Goal: Information Seeking & Learning: Learn about a topic

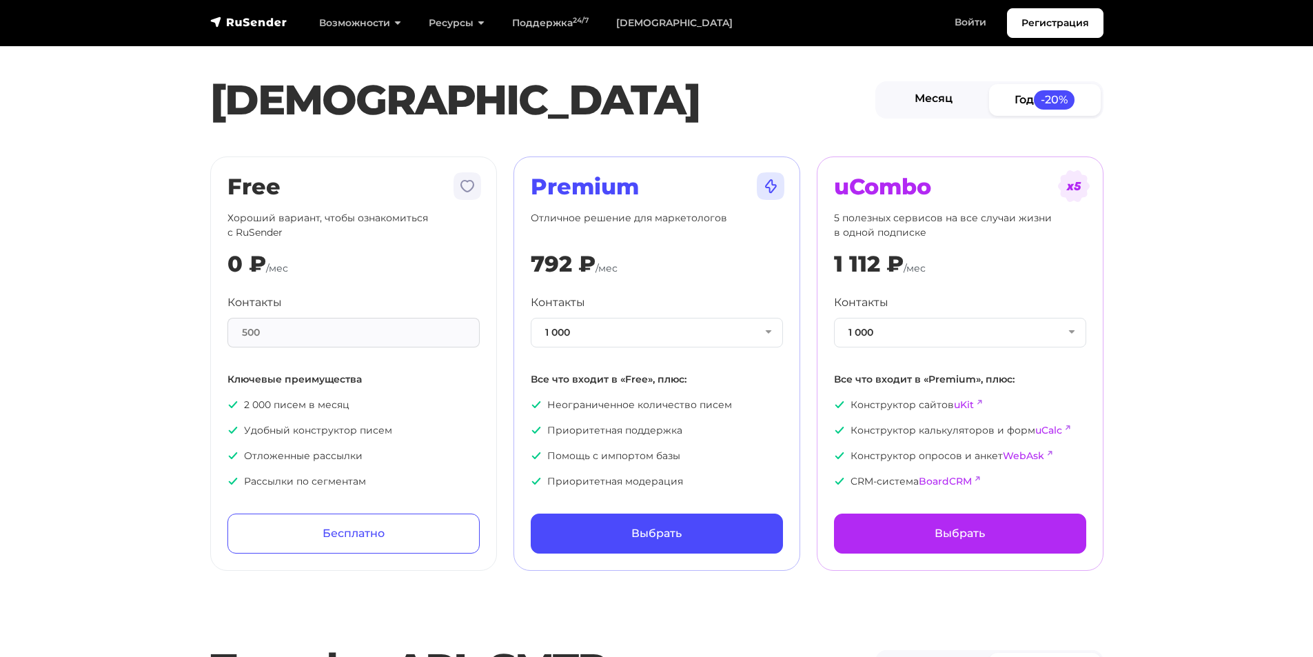
click at [967, 103] on link "Месяц" at bounding box center [934, 99] width 112 height 31
click at [643, 339] on button "1 000" at bounding box center [657, 333] width 252 height 30
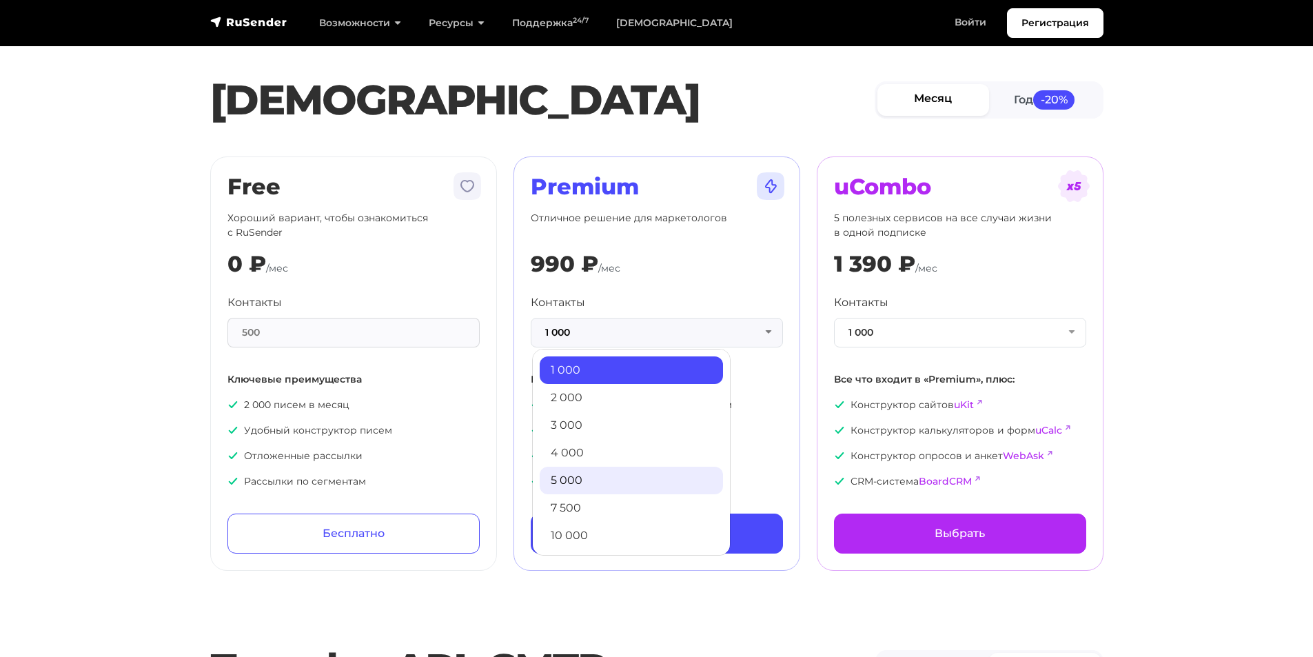
click at [587, 480] on link "5 000" at bounding box center [631, 481] width 183 height 28
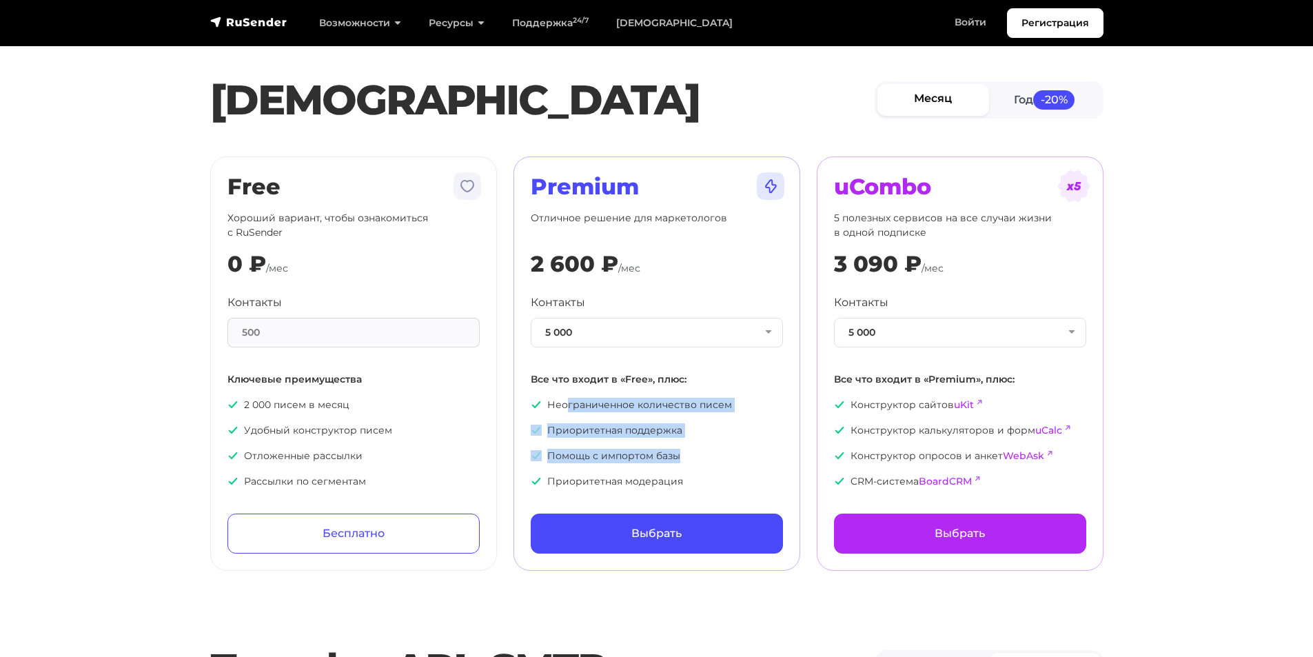
drag, startPoint x: 566, startPoint y: 412, endPoint x: 696, endPoint y: 447, distance: 135.0
click at [696, 447] on ul "Неограниченное количество писем Приоритетная поддержка Помощь с импортом базы П…" at bounding box center [657, 443] width 252 height 91
click at [310, 314] on div "Контакты 500" at bounding box center [354, 320] width 252 height 53
click at [310, 323] on div "500" at bounding box center [354, 333] width 252 height 30
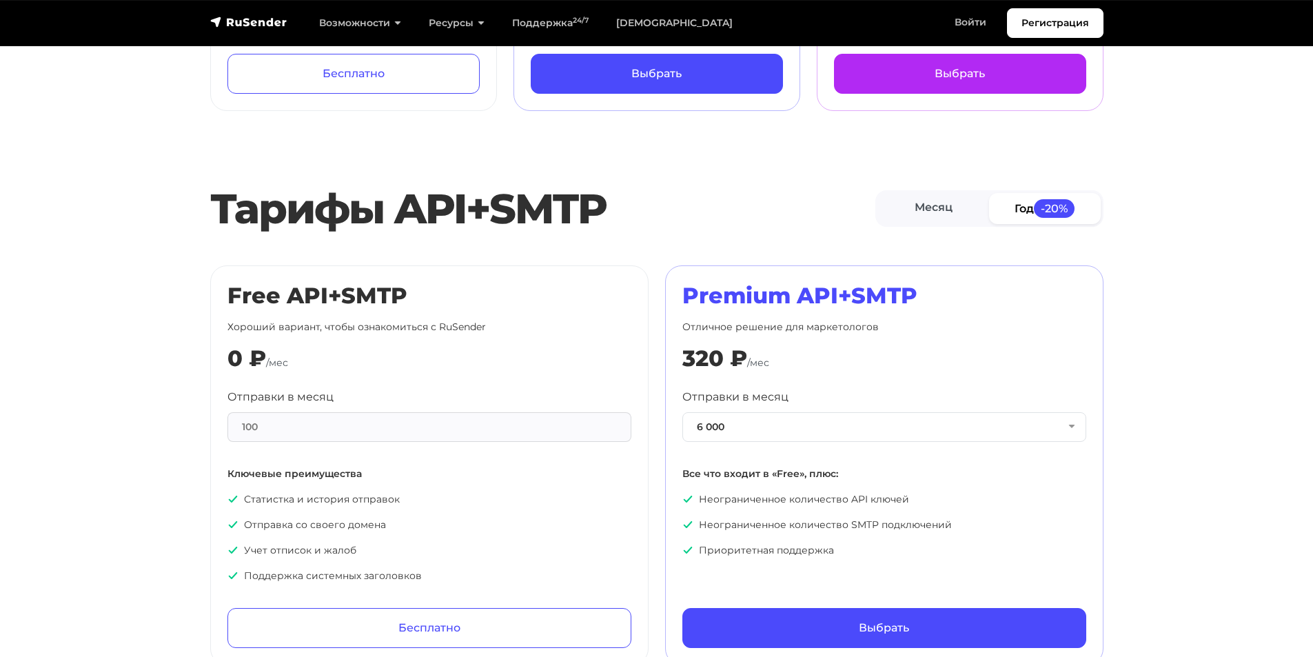
scroll to position [552, 0]
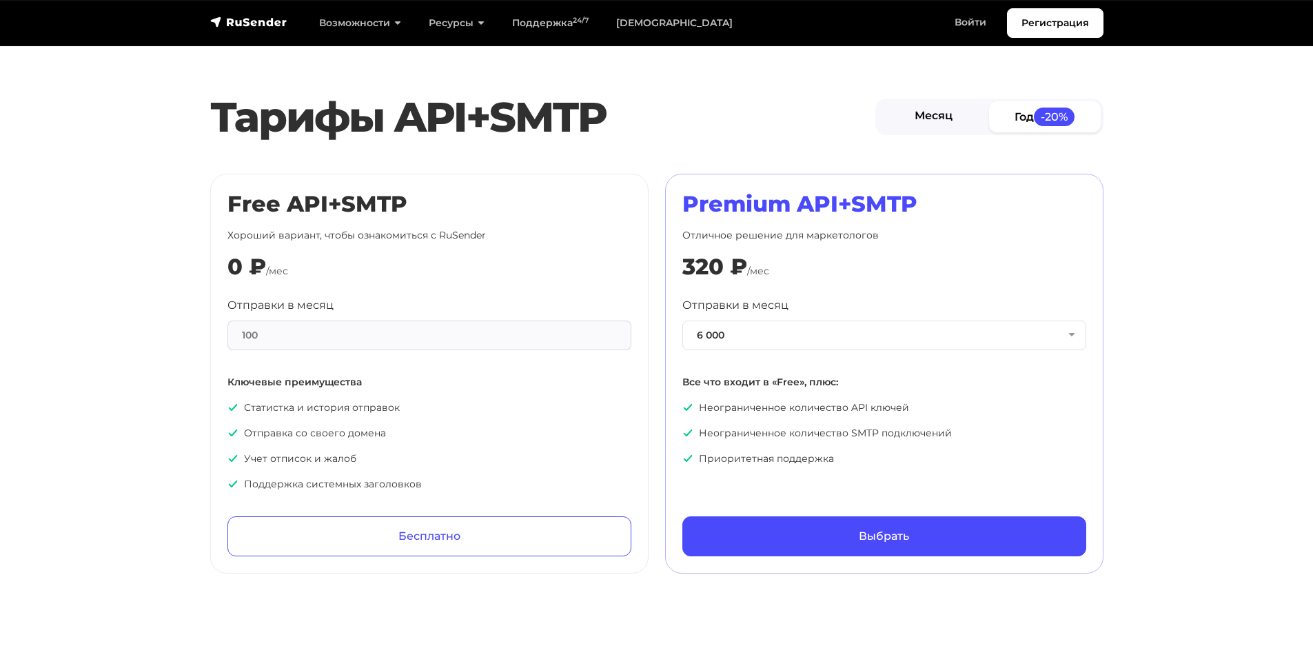
click at [959, 118] on link "Месяц" at bounding box center [934, 116] width 112 height 31
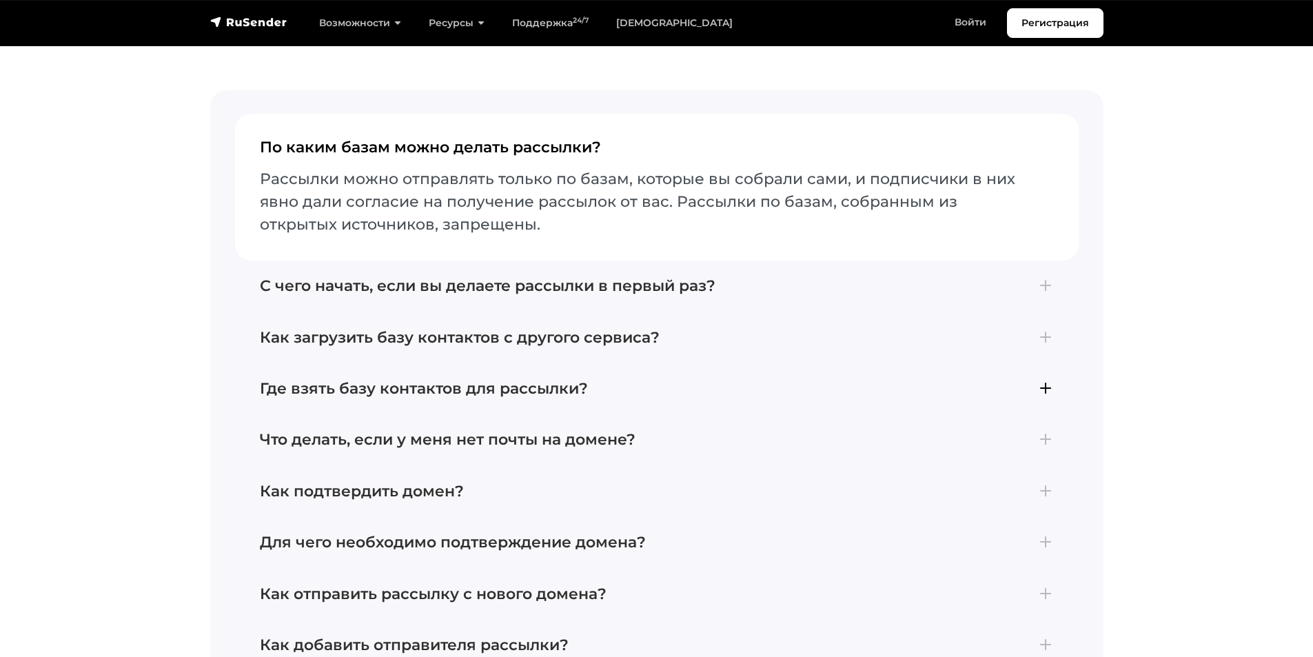
scroll to position [3218, 0]
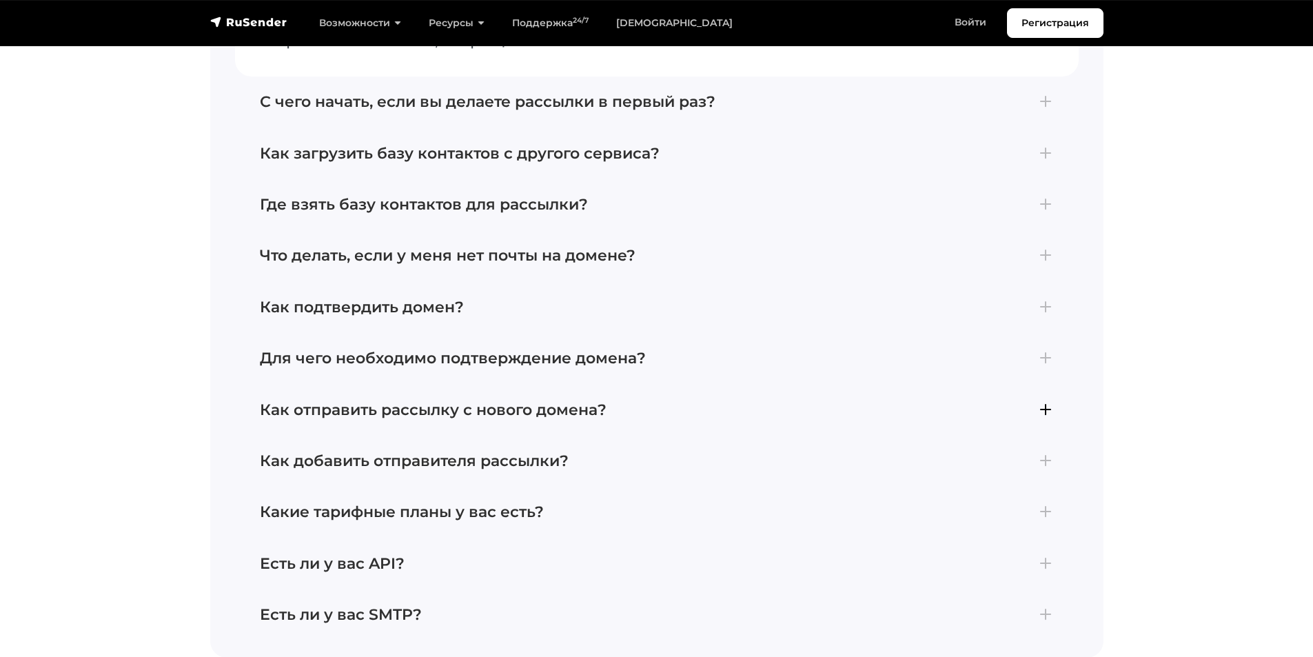
click at [398, 403] on h4 "Как отправить рассылку с нового домена?" at bounding box center [657, 410] width 794 height 18
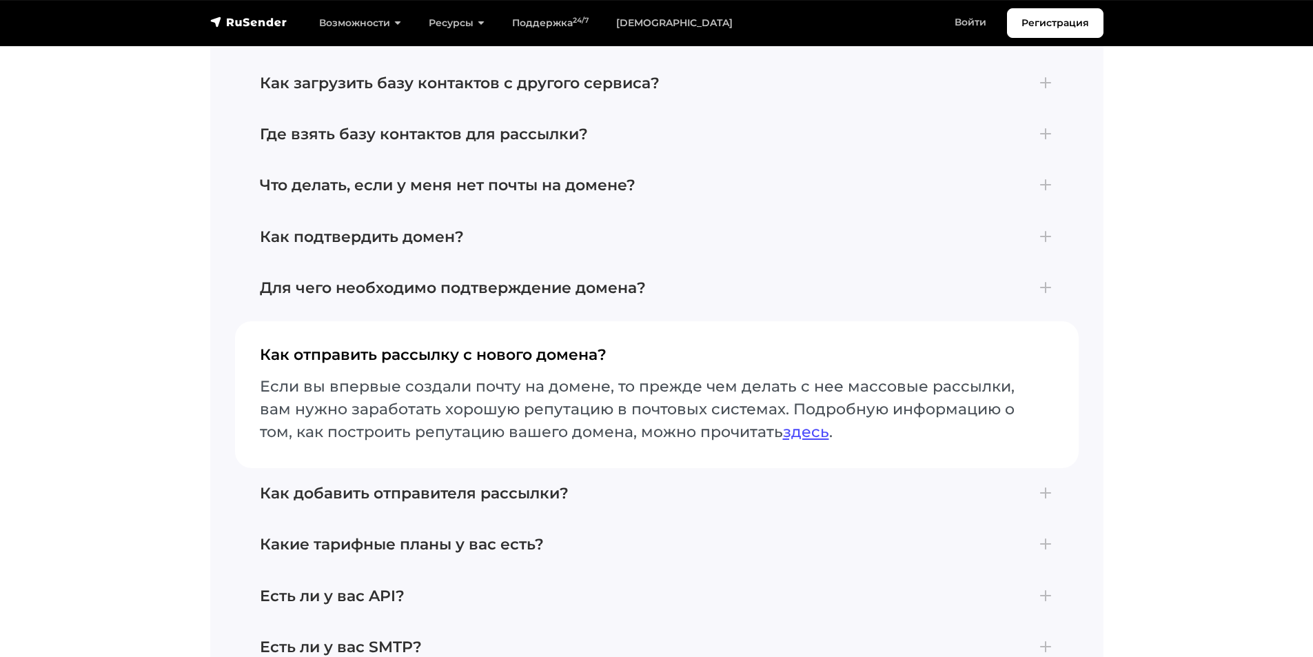
scroll to position [3185, 0]
drag, startPoint x: 310, startPoint y: 368, endPoint x: 680, endPoint y: 399, distance: 371.5
click at [680, 399] on p "Если вы впервые создали почту на домене, то прежде чем делать с нее массовые ра…" at bounding box center [657, 410] width 794 height 68
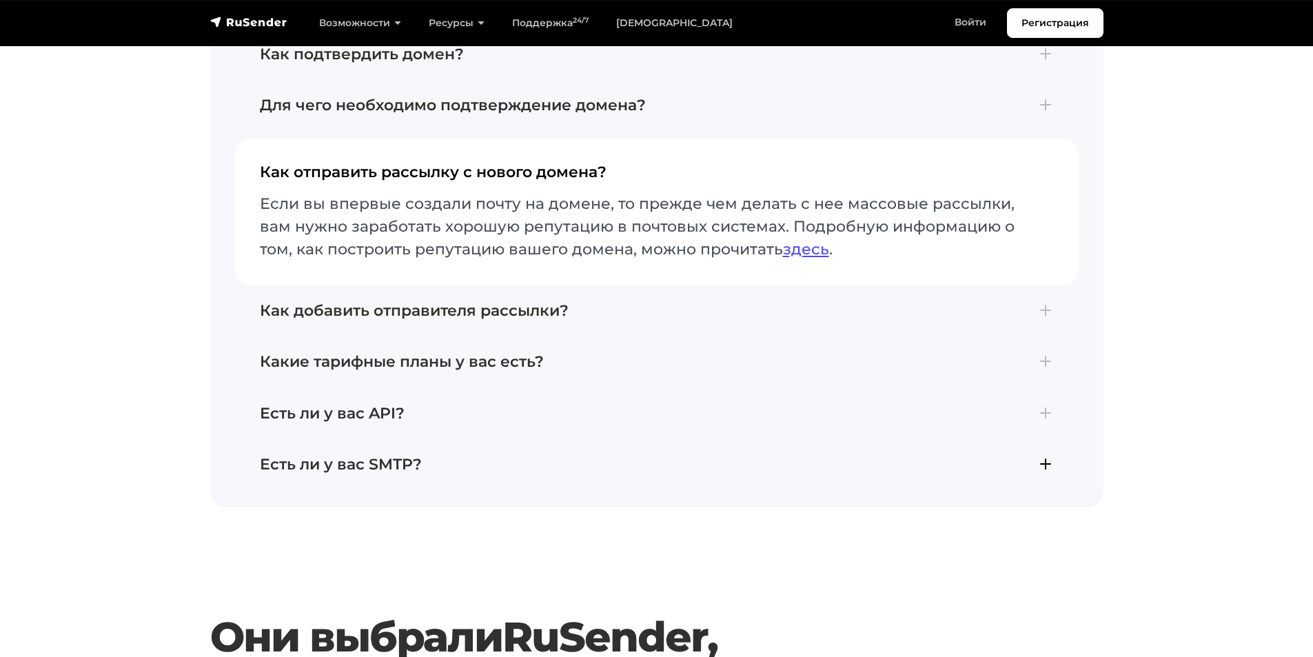
scroll to position [3460, 0]
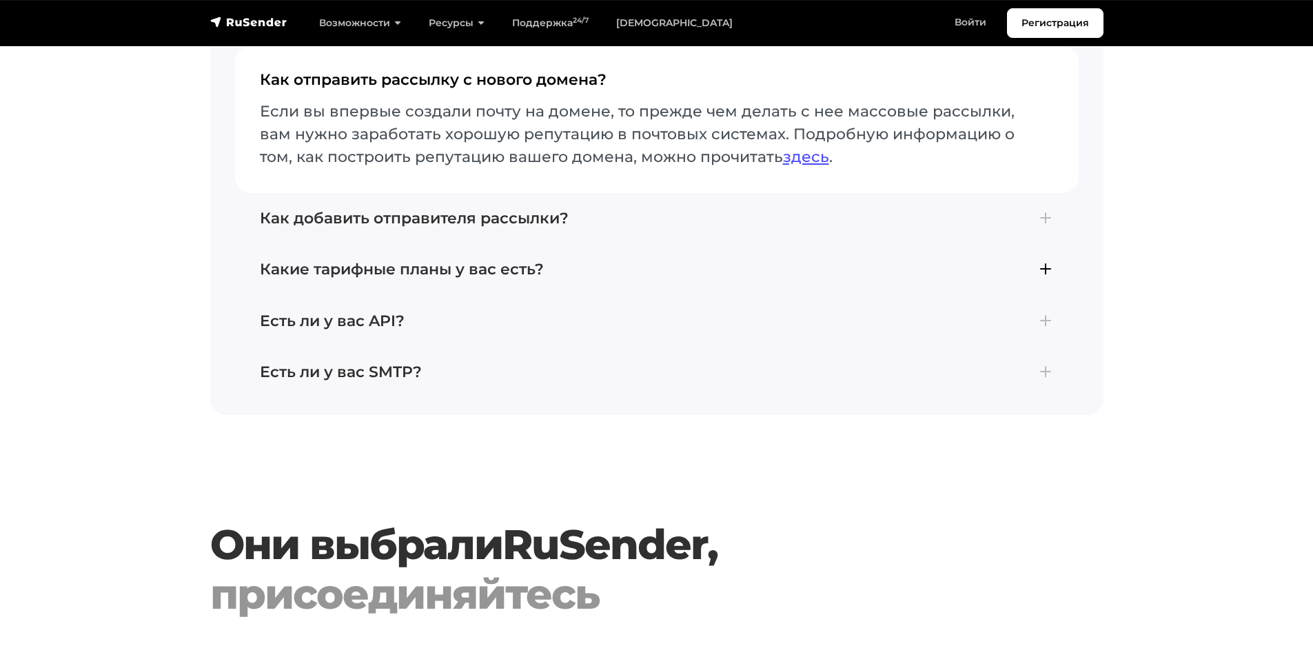
click at [465, 261] on h4 "Какие тарифные планы у вас есть?" at bounding box center [657, 270] width 794 height 18
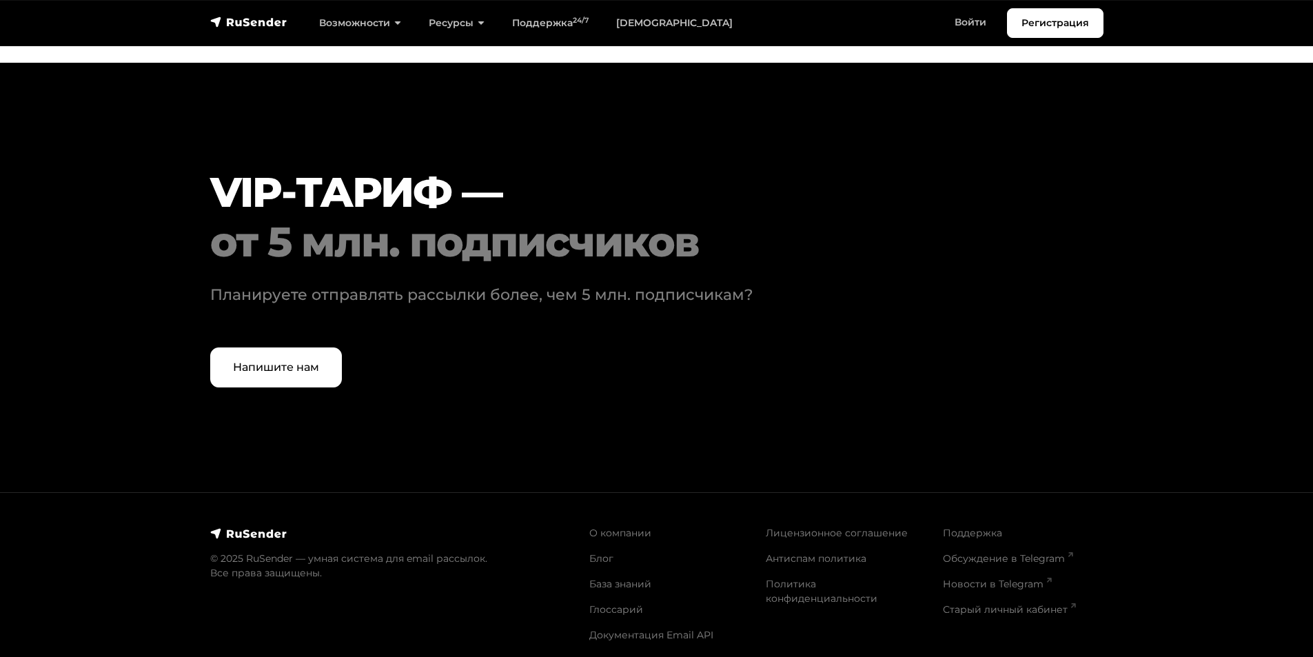
scroll to position [4208, 0]
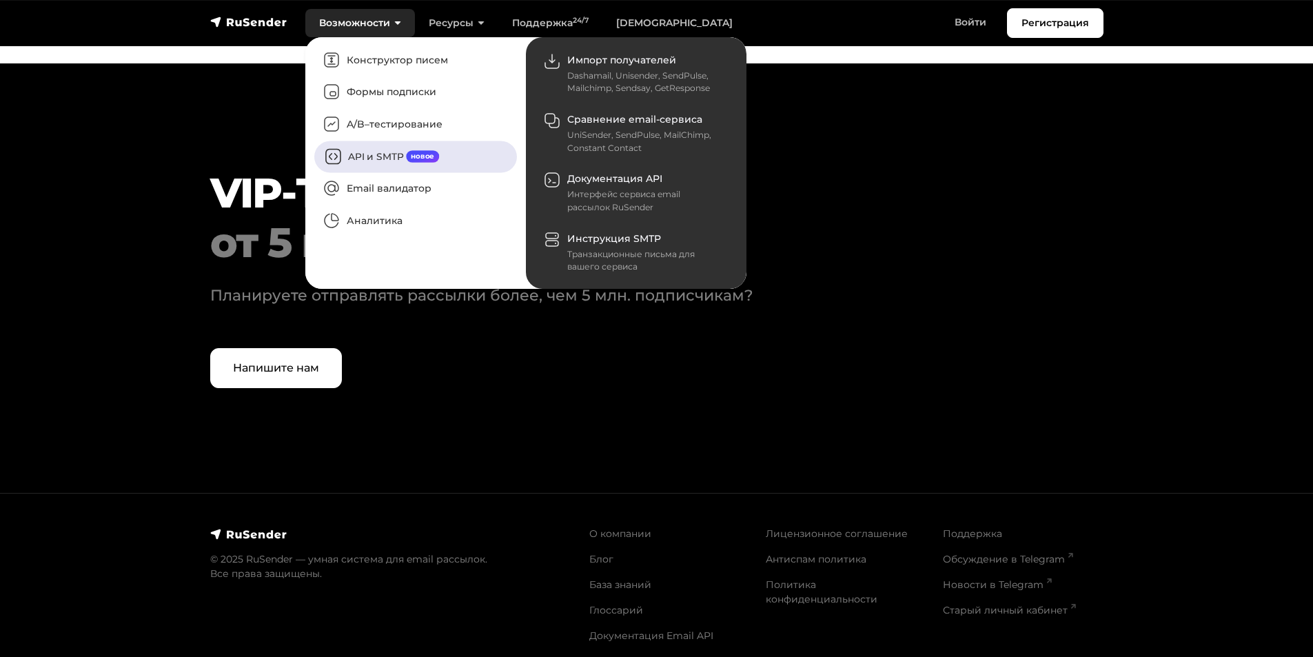
click at [378, 153] on link "API и SMTP новое" at bounding box center [415, 157] width 203 height 32
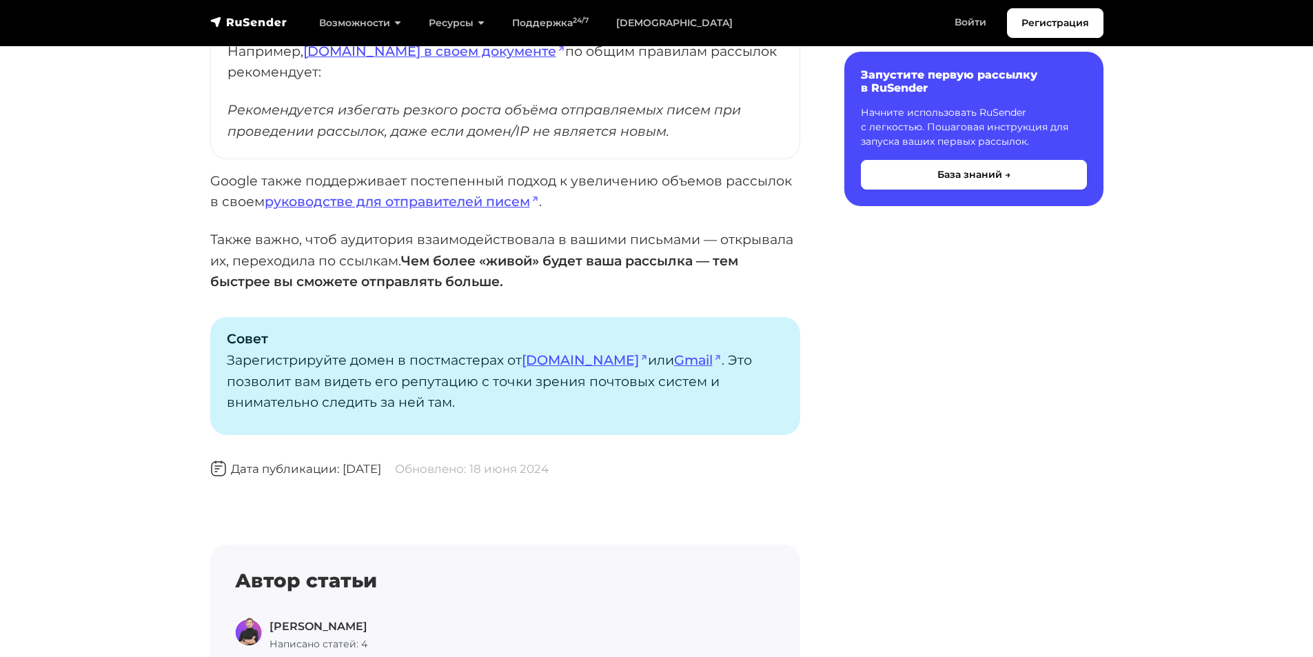
scroll to position [1195, 0]
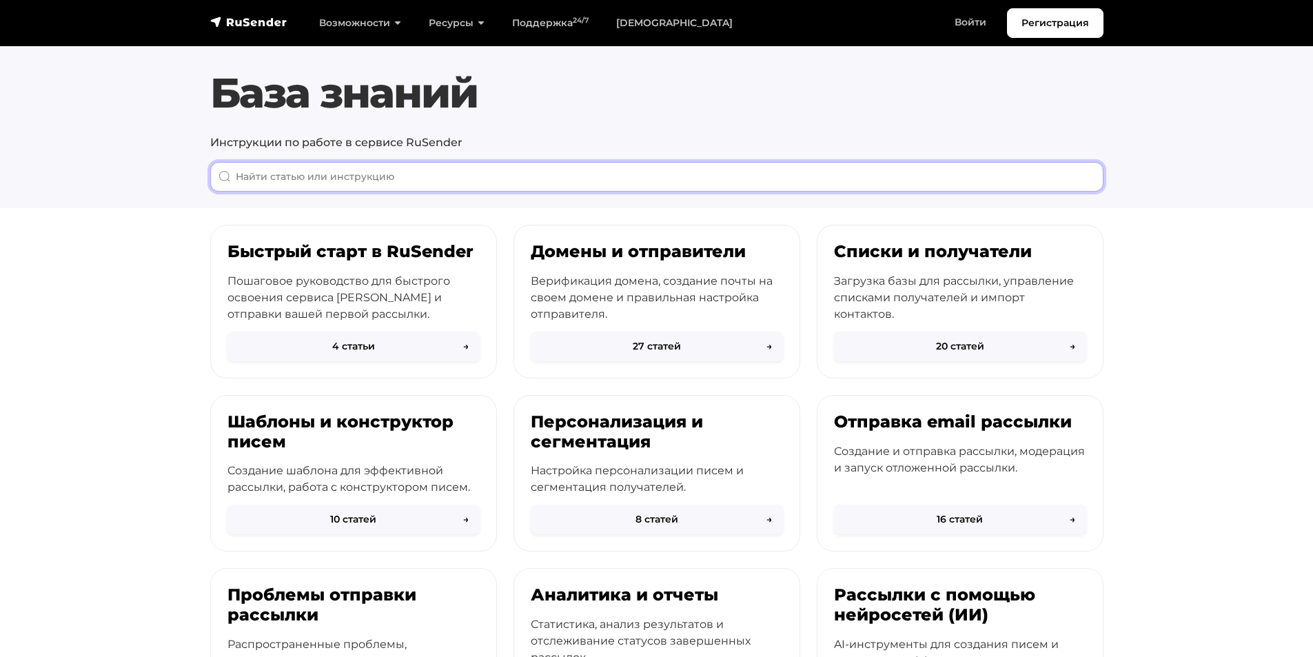
click at [407, 188] on input "When autocomplete results are available use up and down arrows to review and en…" at bounding box center [657, 177] width 894 height 30
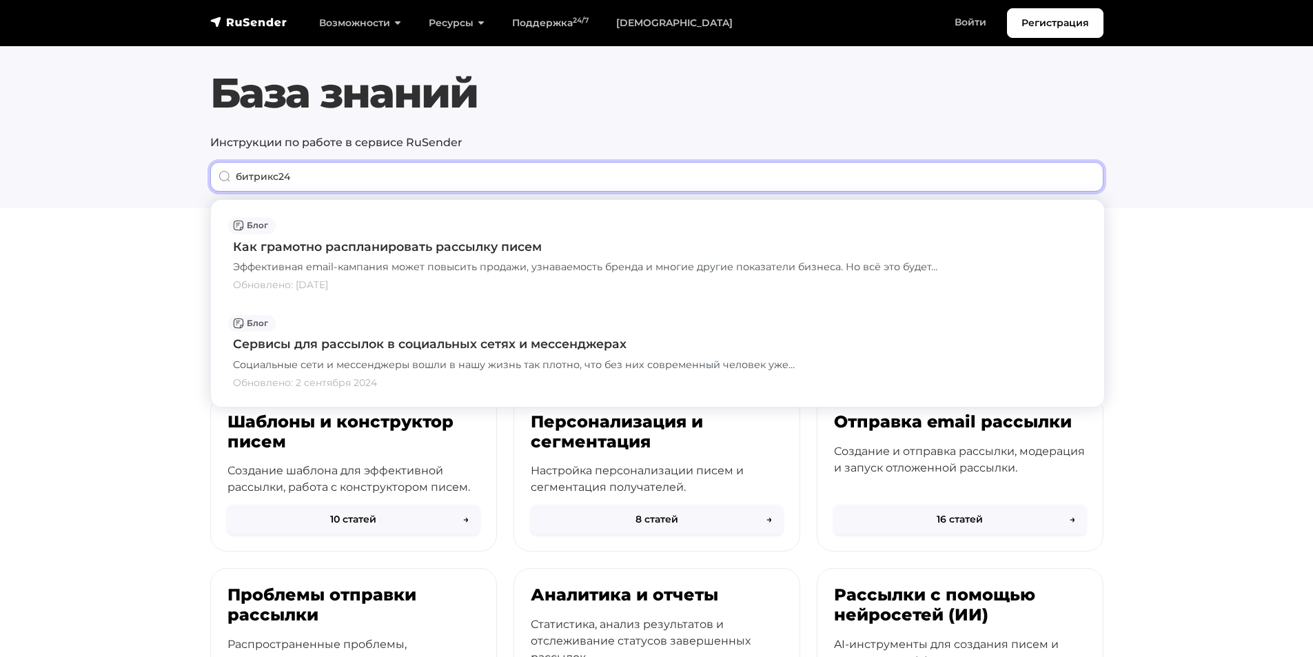
type input "битрикс24"
click at [305, 95] on h1 "База знаний" at bounding box center [657, 93] width 894 height 50
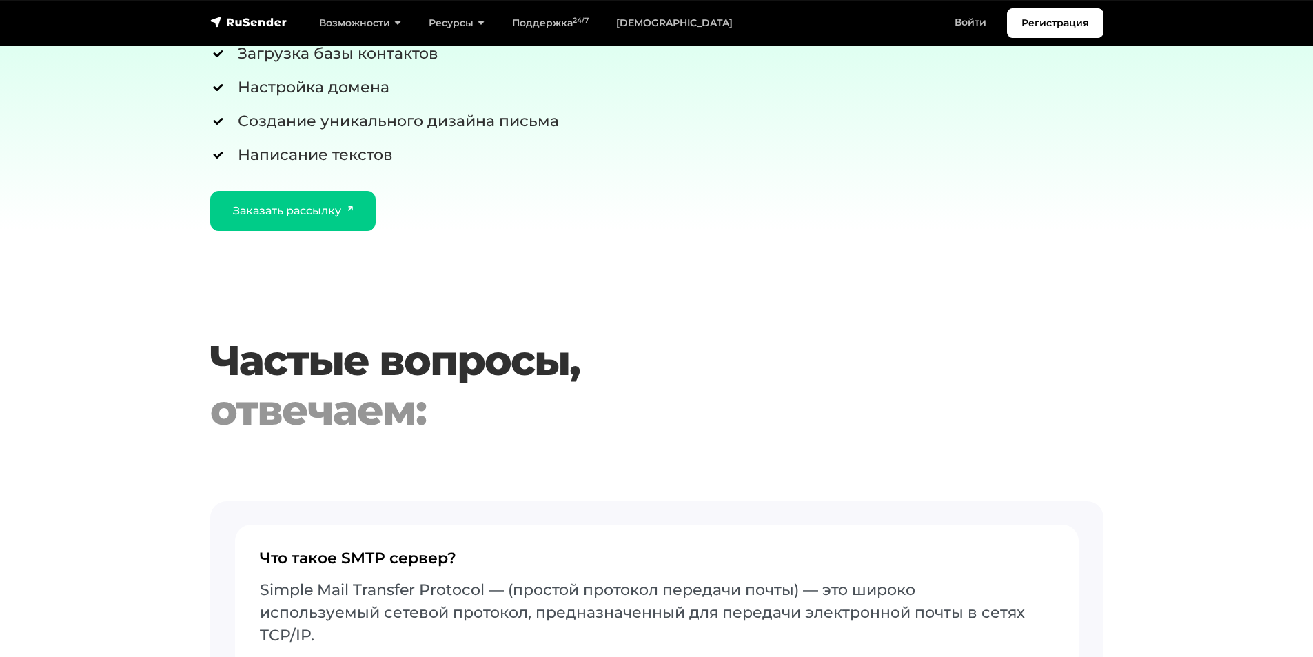
scroll to position [4228, 0]
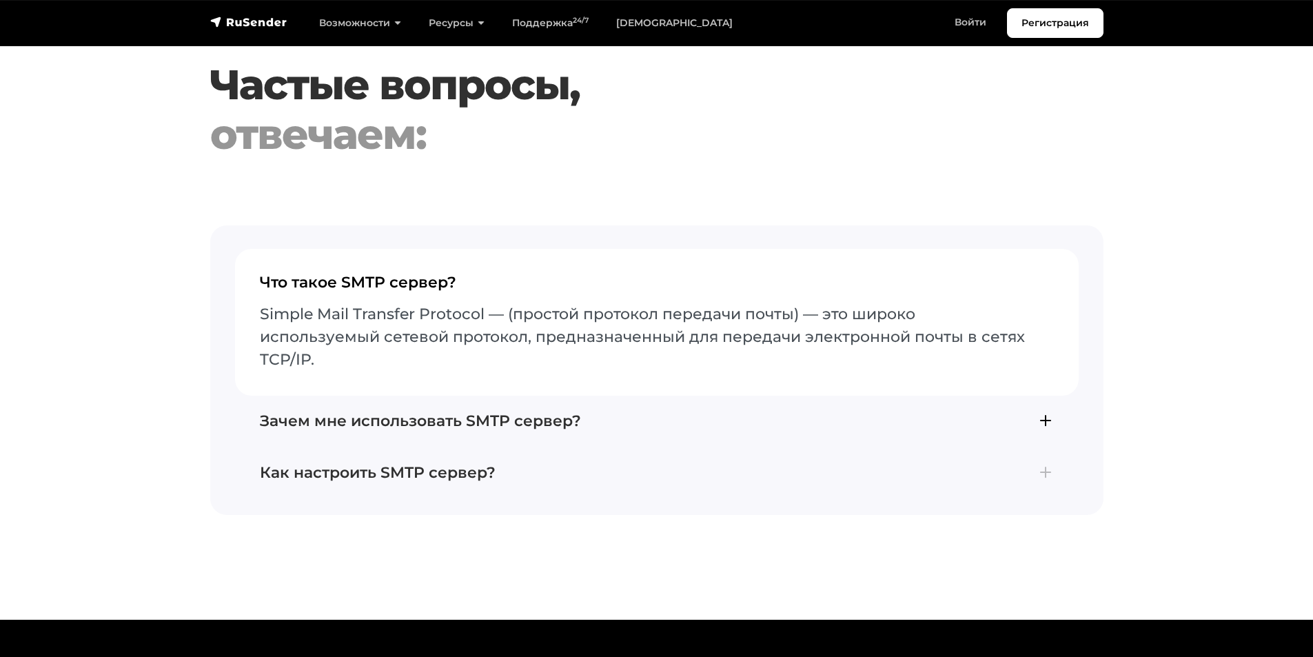
click at [443, 412] on h4 "Зачем мне использовать SMTP сервер?" at bounding box center [657, 421] width 794 height 18
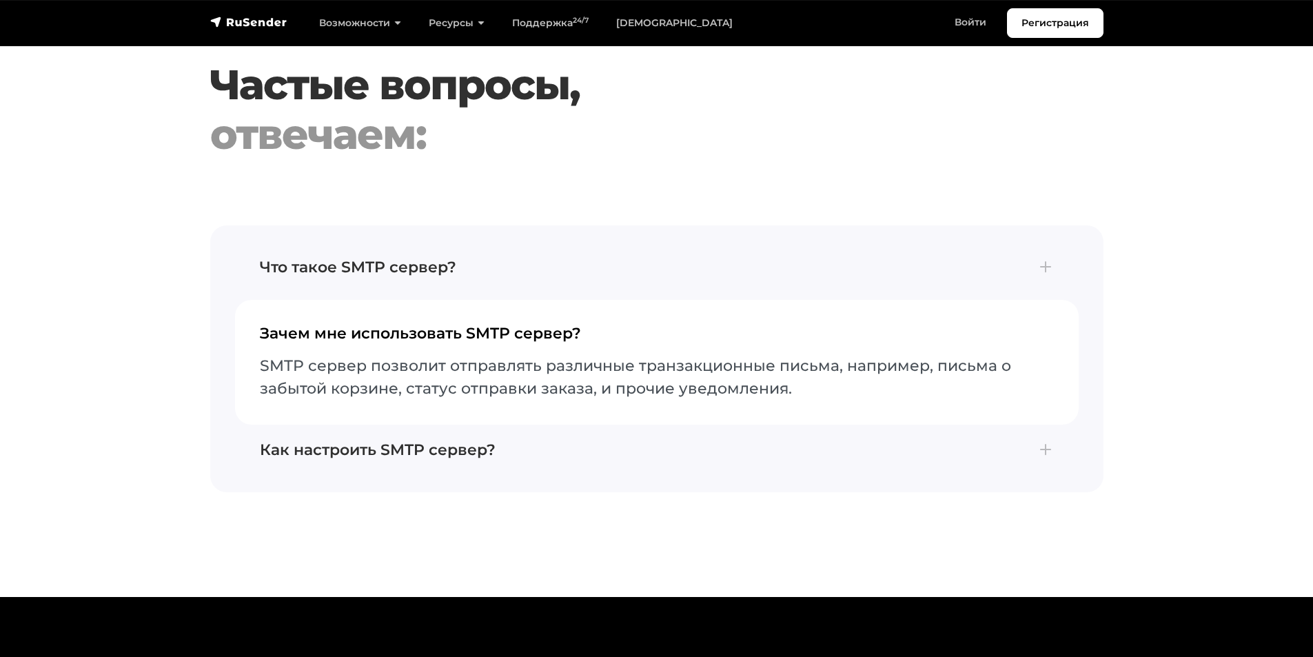
drag, startPoint x: 277, startPoint y: 362, endPoint x: 668, endPoint y: 383, distance: 391.5
click at [668, 383] on p "SMTP сервер позволит отправлять различные транзакционные письма, например, пись…" at bounding box center [657, 377] width 794 height 46
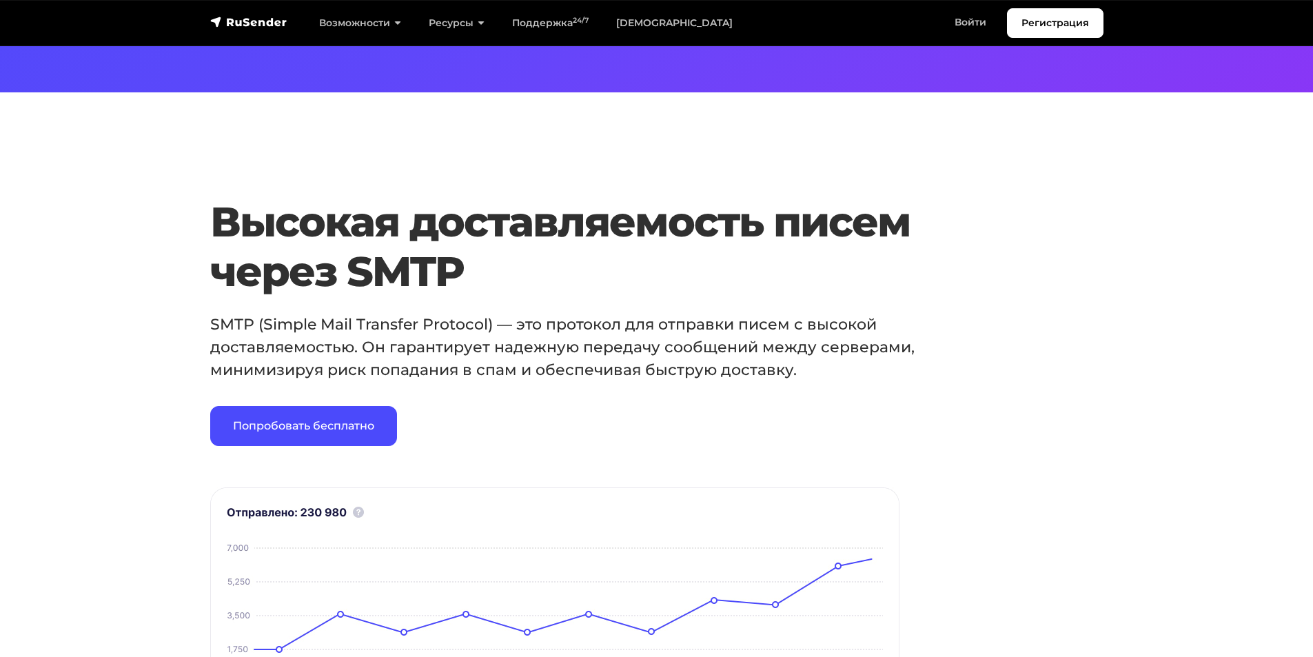
drag, startPoint x: 1123, startPoint y: 240, endPoint x: 1123, endPoint y: 137, distance: 103.4
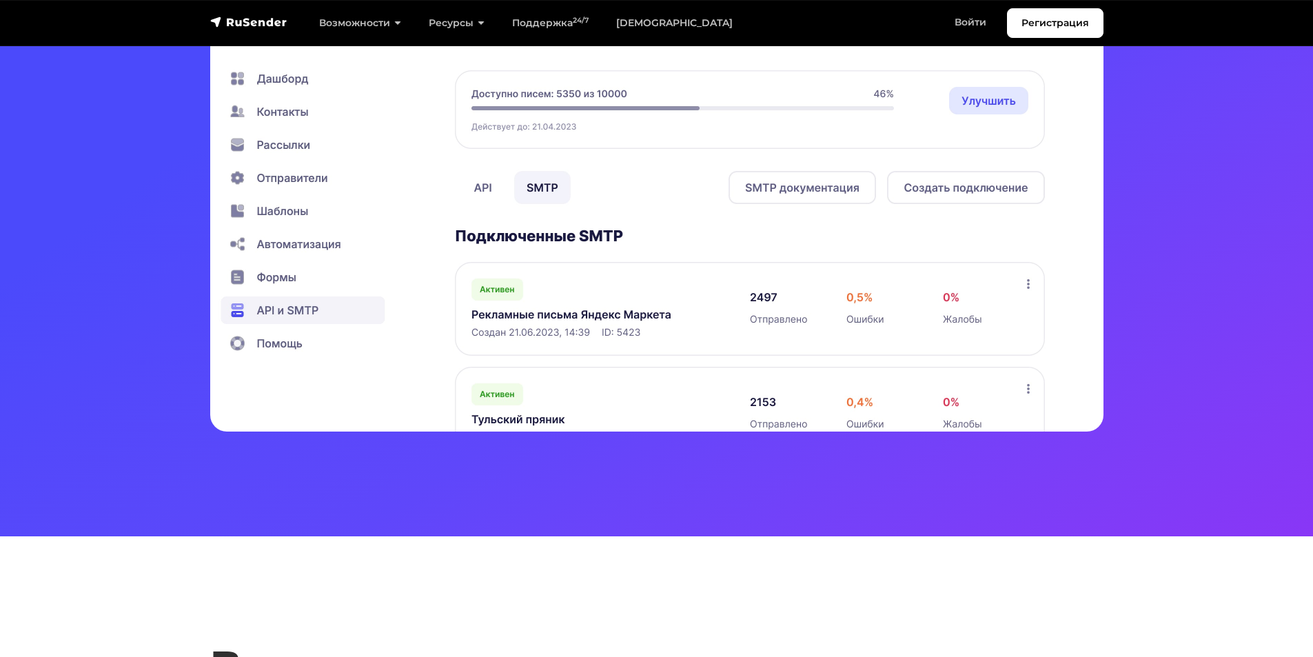
scroll to position [0, 0]
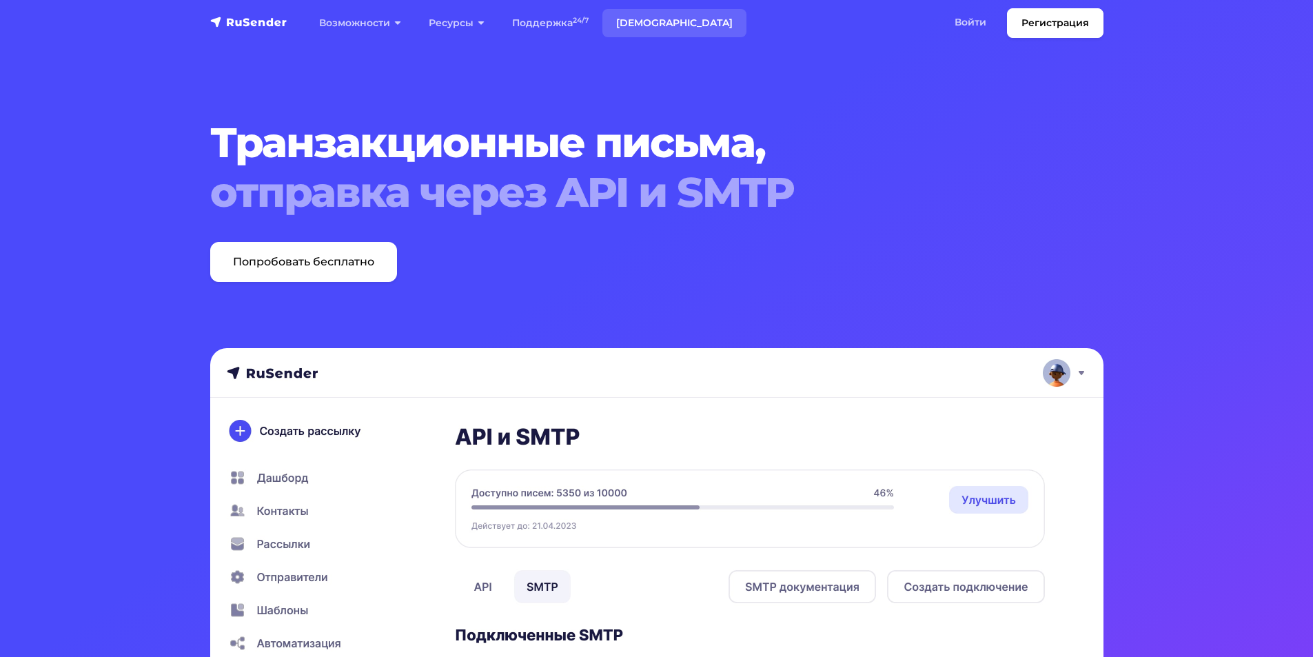
click at [643, 21] on link "[DEMOGRAPHIC_DATA]" at bounding box center [675, 23] width 144 height 28
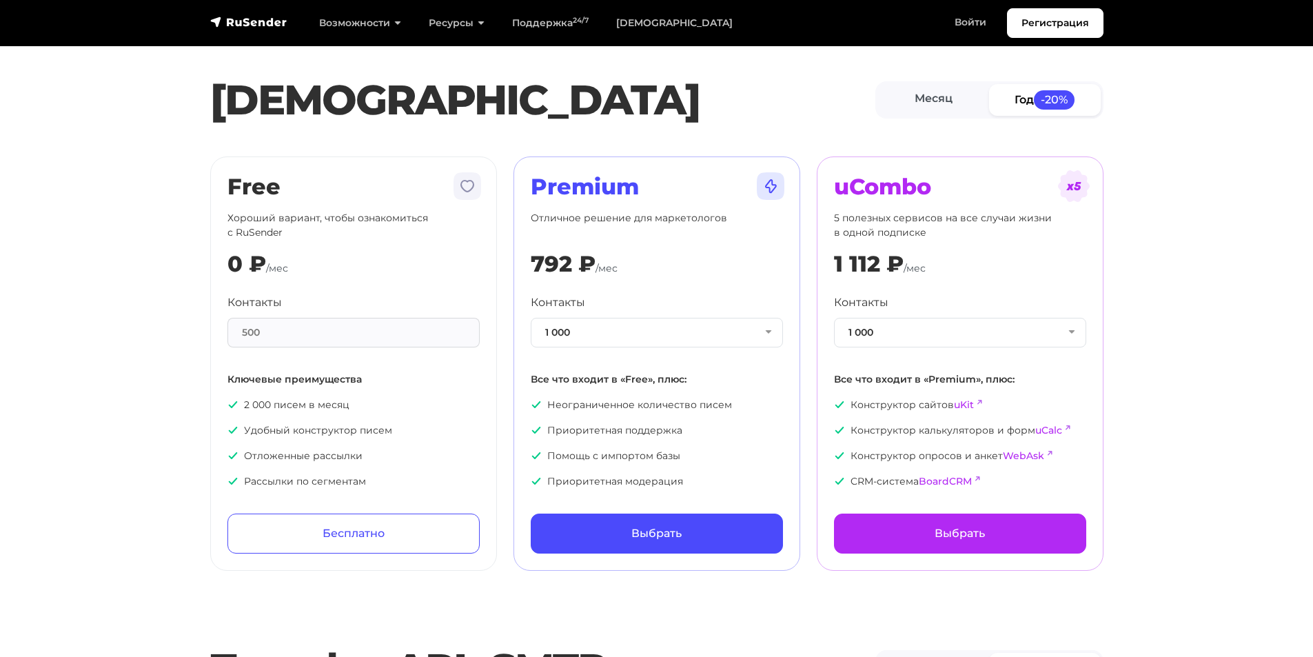
click at [579, 223] on p "Отличное решение для маркетологов" at bounding box center [657, 225] width 252 height 29
click at [925, 91] on link "Месяц" at bounding box center [934, 99] width 112 height 31
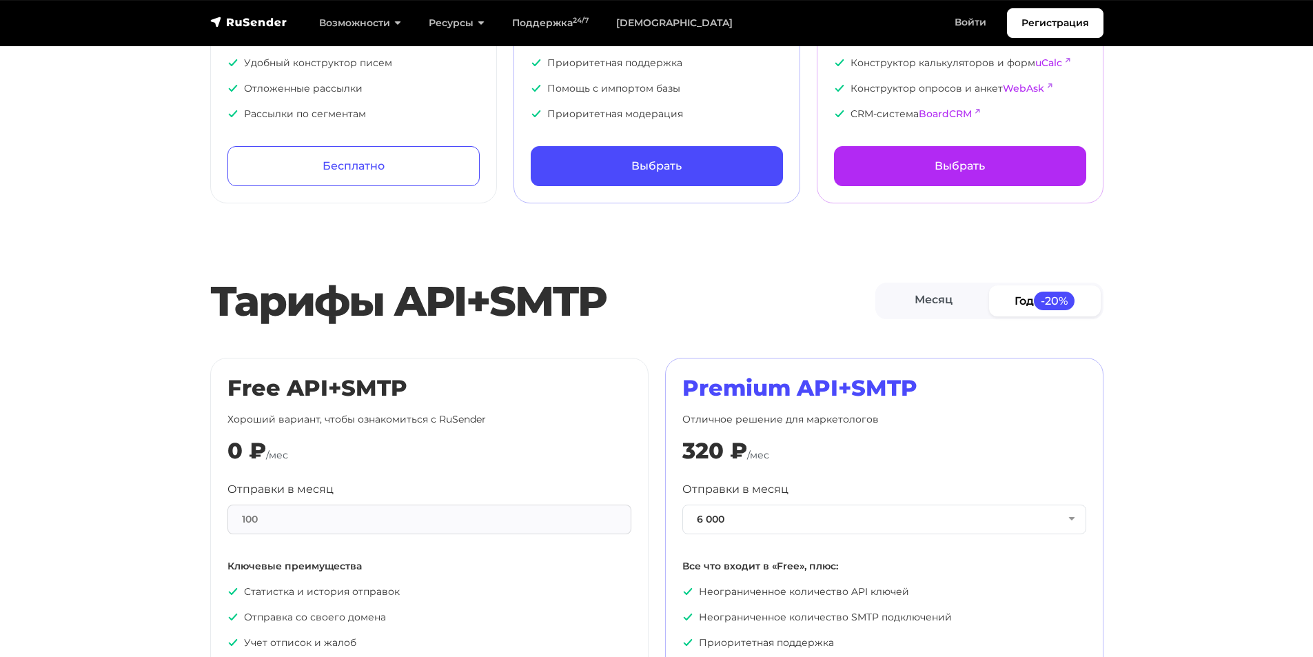
scroll to position [552, 0]
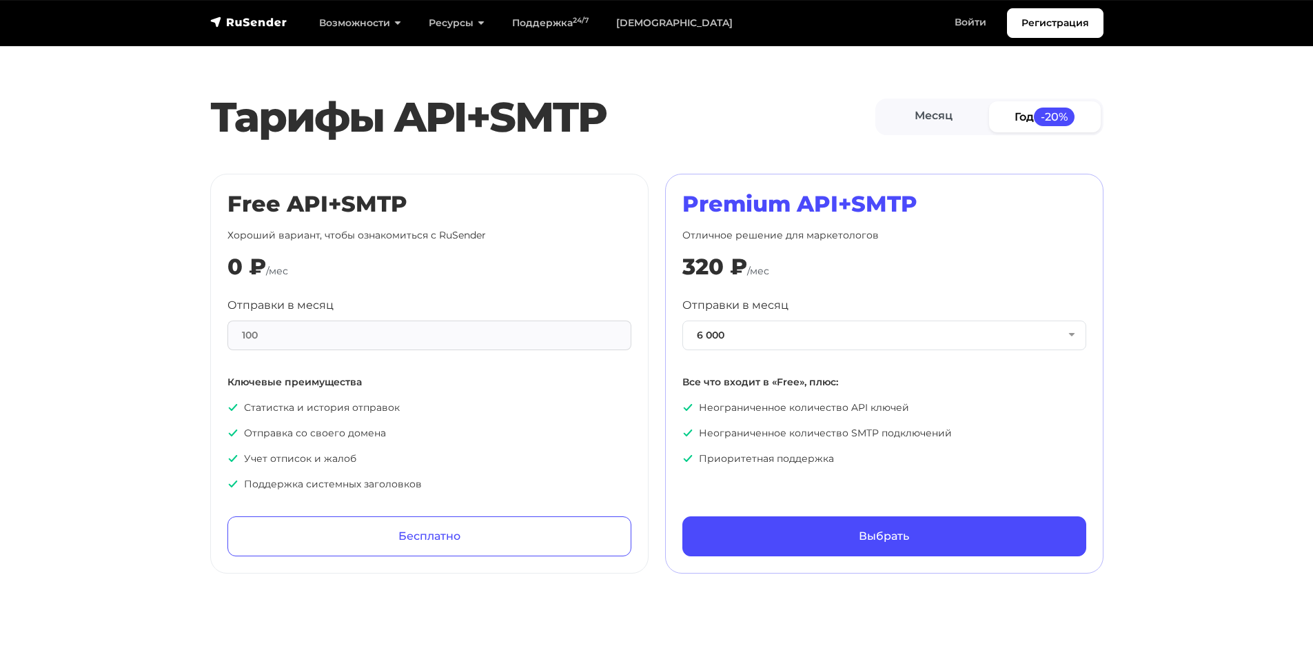
click at [678, 300] on div "Premium API+SMTP Отличное решение для маркетологов 320 ₽ /мес Отправки в месяц …" at bounding box center [884, 374] width 438 height 400
click at [774, 343] on button "6 000" at bounding box center [885, 336] width 404 height 30
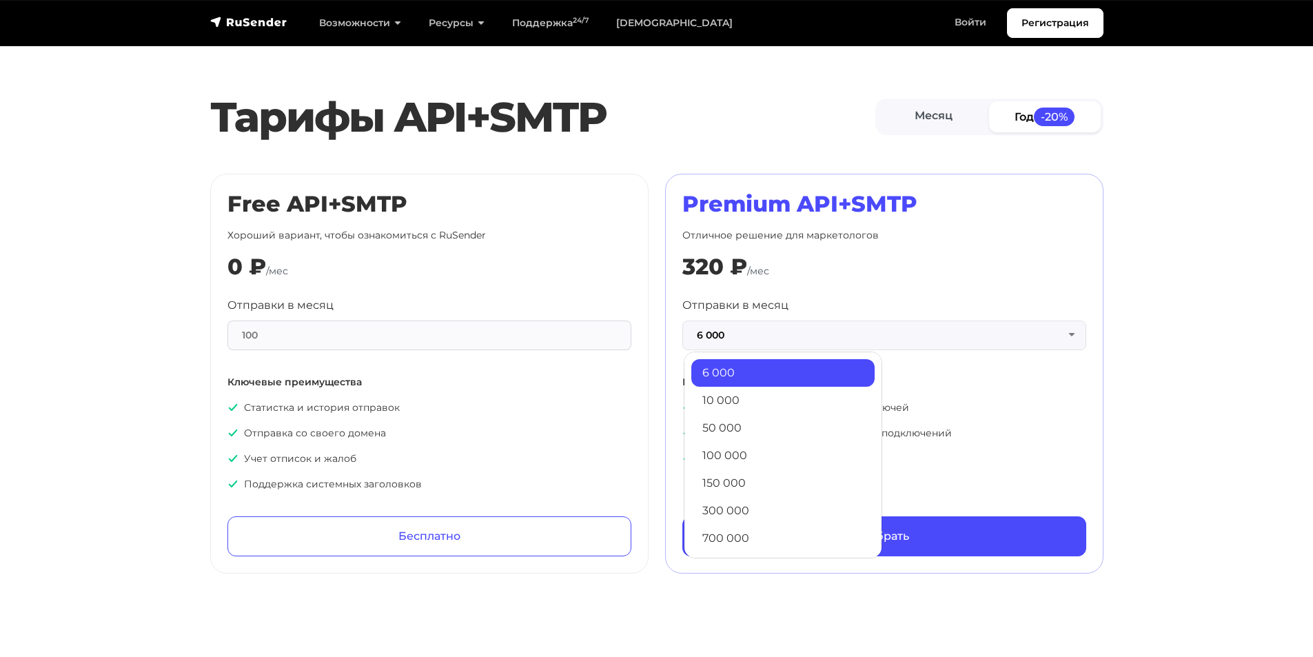
click at [751, 401] on link "10 000" at bounding box center [783, 401] width 183 height 28
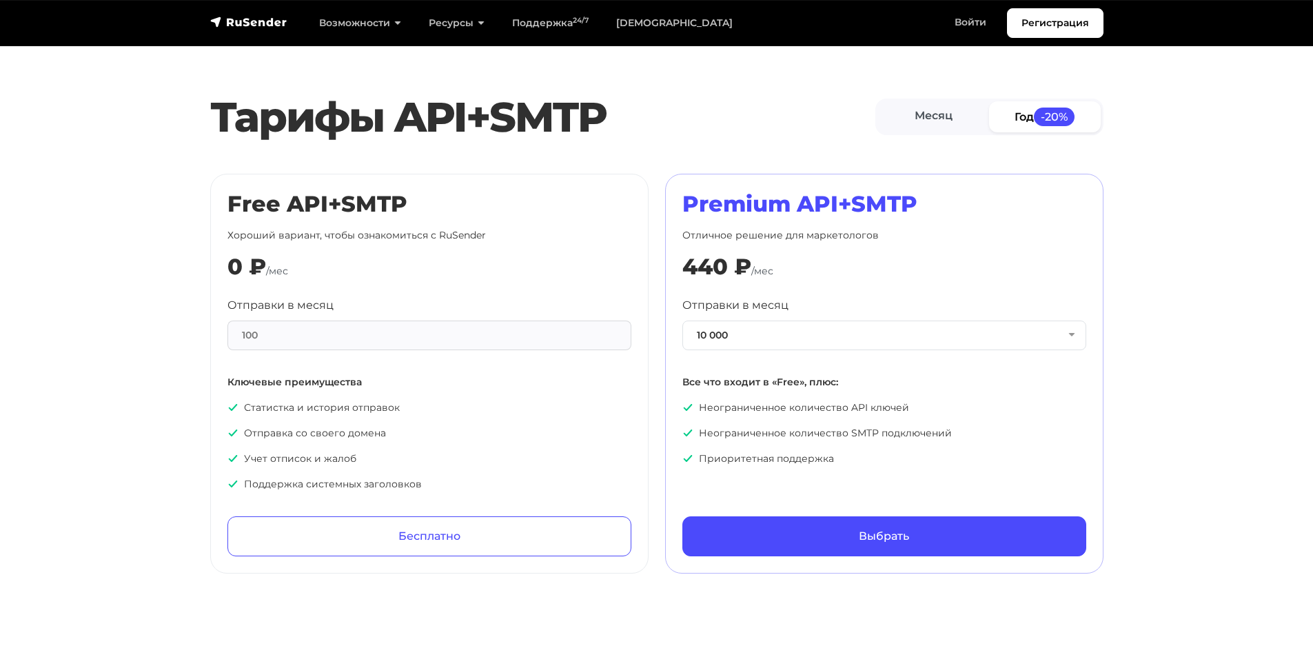
click at [697, 294] on div "Premium API+SMTP Отличное решение для маркетологов 440 ₽ /мес Отправки в месяц …" at bounding box center [885, 373] width 404 height 365
drag, startPoint x: 776, startPoint y: 205, endPoint x: 900, endPoint y: 207, distance: 124.1
click at [900, 207] on h2 "Premium API+SMTP" at bounding box center [885, 204] width 404 height 26
drag, startPoint x: 840, startPoint y: 242, endPoint x: 740, endPoint y: 240, distance: 99.3
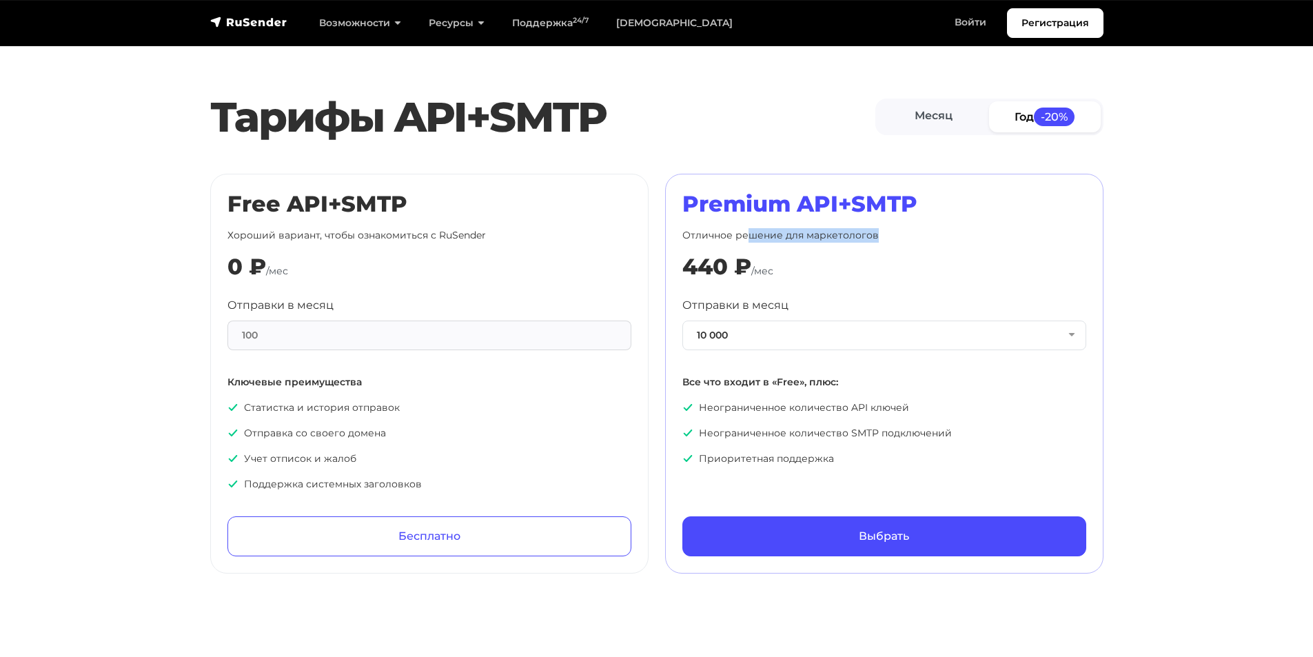
click at [740, 240] on p "Отличное решение для маркетологов" at bounding box center [885, 235] width 404 height 14
drag, startPoint x: 740, startPoint y: 240, endPoint x: 728, endPoint y: 259, distance: 22.4
click at [740, 238] on p "Отличное решение для маркетологов" at bounding box center [885, 235] width 404 height 14
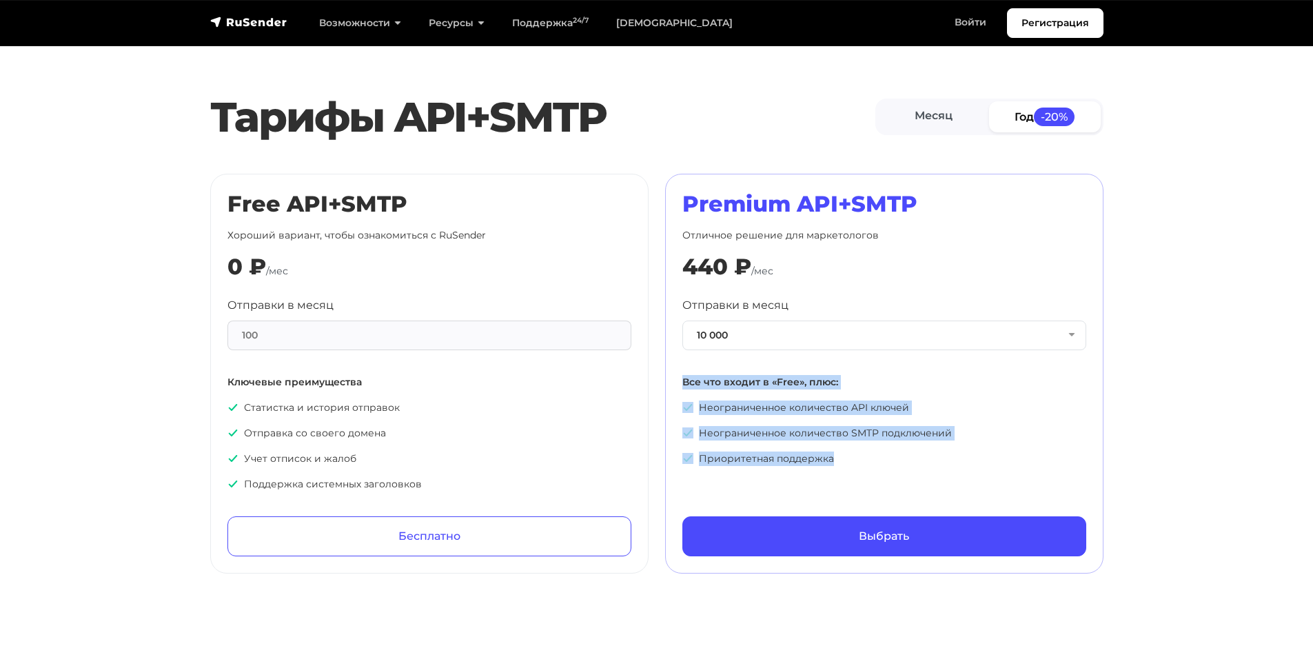
drag, startPoint x: 670, startPoint y: 381, endPoint x: 894, endPoint y: 451, distance: 234.2
click at [894, 451] on div "Premium API+SMTP Отличное решение для маркетологов 440 ₽ /мес Отправки в месяц …" at bounding box center [884, 374] width 438 height 400
click at [896, 452] on p "Приоритетная поддержка" at bounding box center [885, 459] width 404 height 14
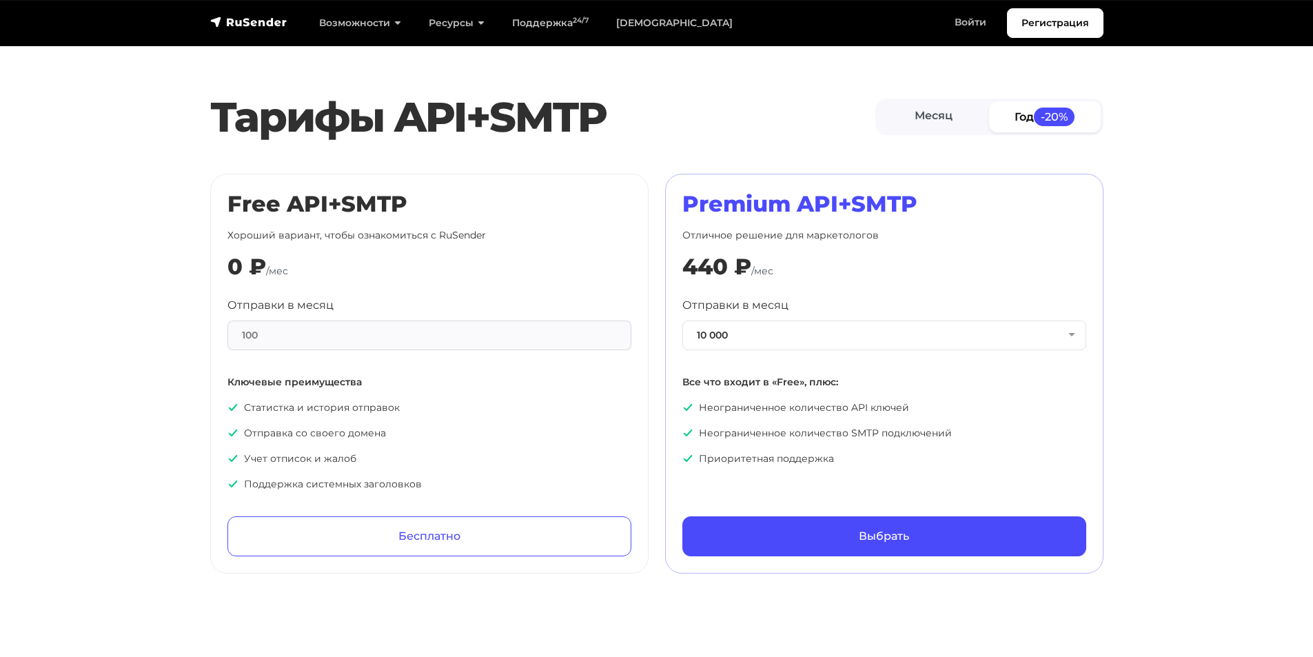
drag, startPoint x: 856, startPoint y: 449, endPoint x: 652, endPoint y: 391, distance: 212.8
click at [654, 391] on div "Free API+SMTP Хороший вариант, чтобы ознакомиться с RuSender 0 ₽ /мес Отправки …" at bounding box center [657, 374] width 910 height 400
click at [652, 391] on div "Free API+SMTP Хороший вариант, чтобы ознакомиться с RuSender 0 ₽ /мес Отправки …" at bounding box center [429, 374] width 455 height 400
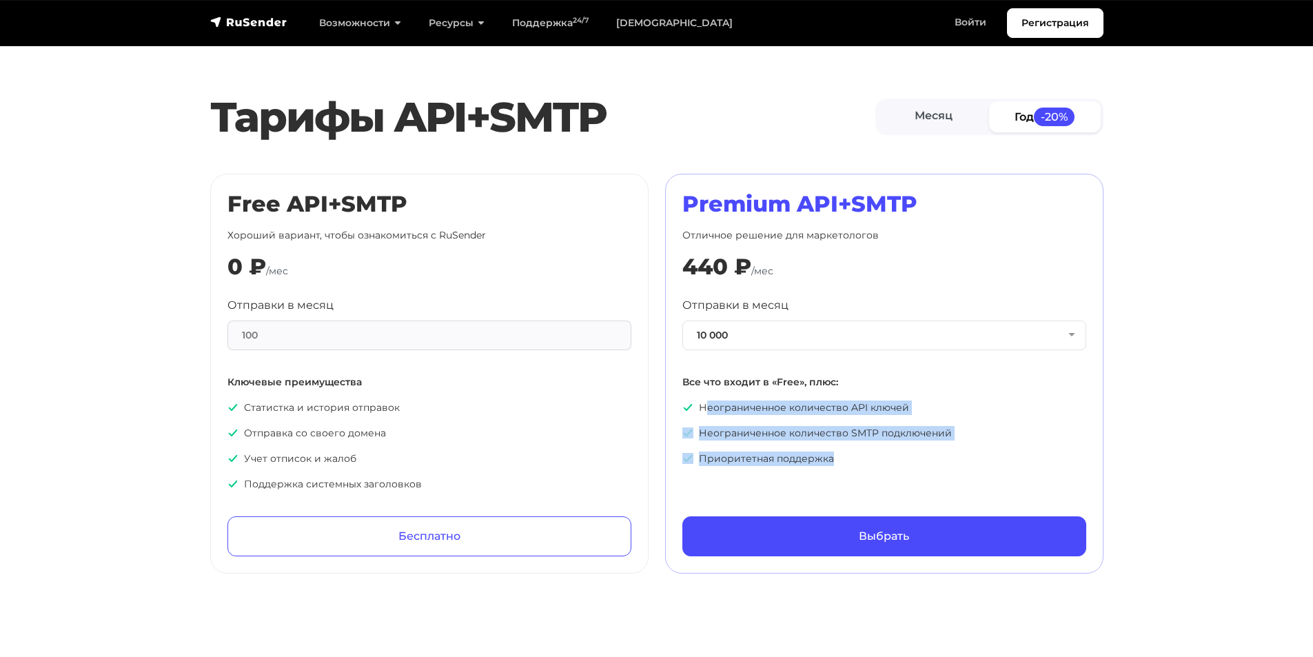
drag, startPoint x: 705, startPoint y: 391, endPoint x: 941, endPoint y: 472, distance: 249.2
click at [941, 472] on div "Premium API+SMTP Отличное решение для маркетологов 440 ₽ /мес Отправки в месяц …" at bounding box center [885, 373] width 404 height 365
drag, startPoint x: 759, startPoint y: 422, endPoint x: 691, endPoint y: 387, distance: 76.8
click at [714, 405] on ul "Неограниченное количество API ключей Неограниченное количество SMTP подключений…" at bounding box center [885, 433] width 404 height 65
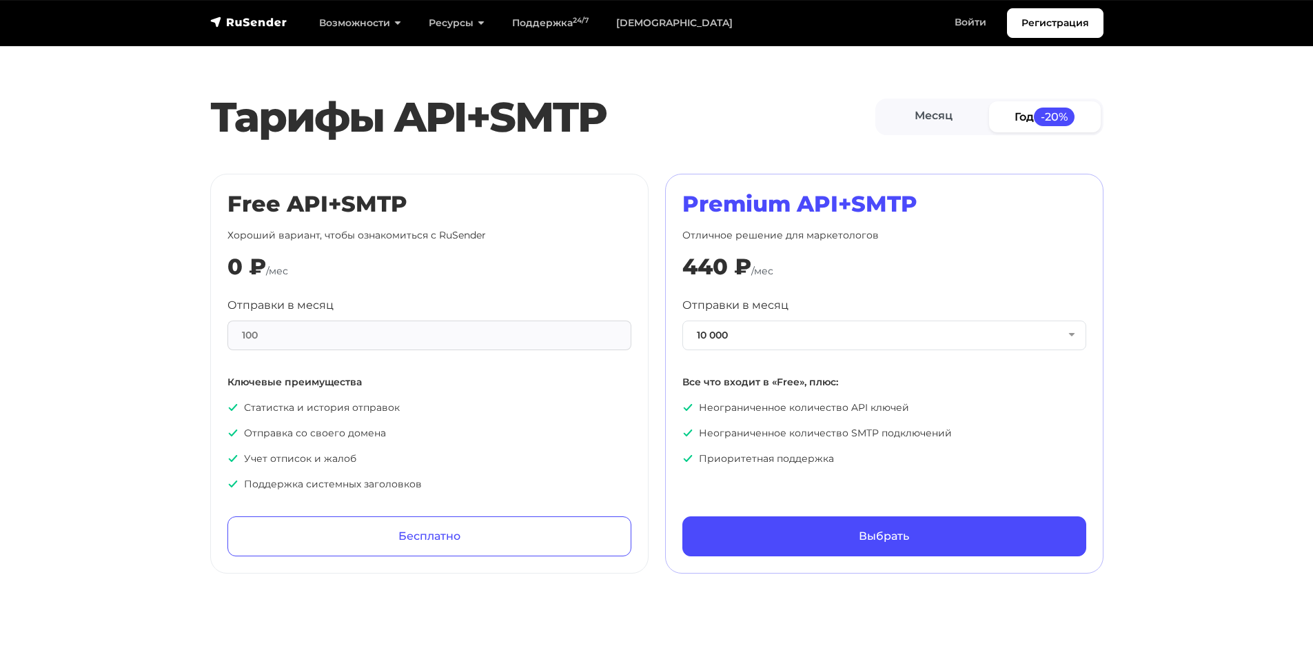
click at [685, 385] on p "Все что входит в «Free», плюс:" at bounding box center [885, 382] width 404 height 14
click at [922, 463] on p "Приоритетная поддержка" at bounding box center [885, 459] width 404 height 14
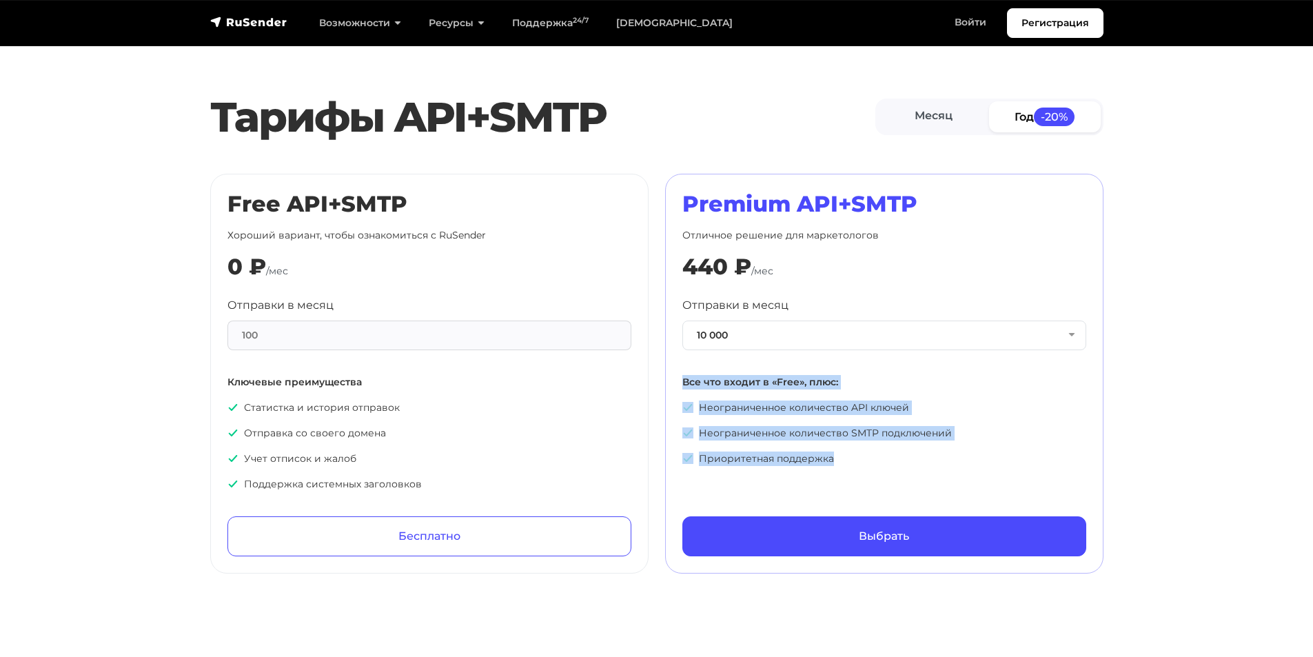
drag, startPoint x: 877, startPoint y: 461, endPoint x: 678, endPoint y: 379, distance: 215.1
click at [678, 379] on div "Premium API+SMTP Отличное решение для маркетологов 440 ₽ /мес Отправки в месяц …" at bounding box center [884, 374] width 438 height 400
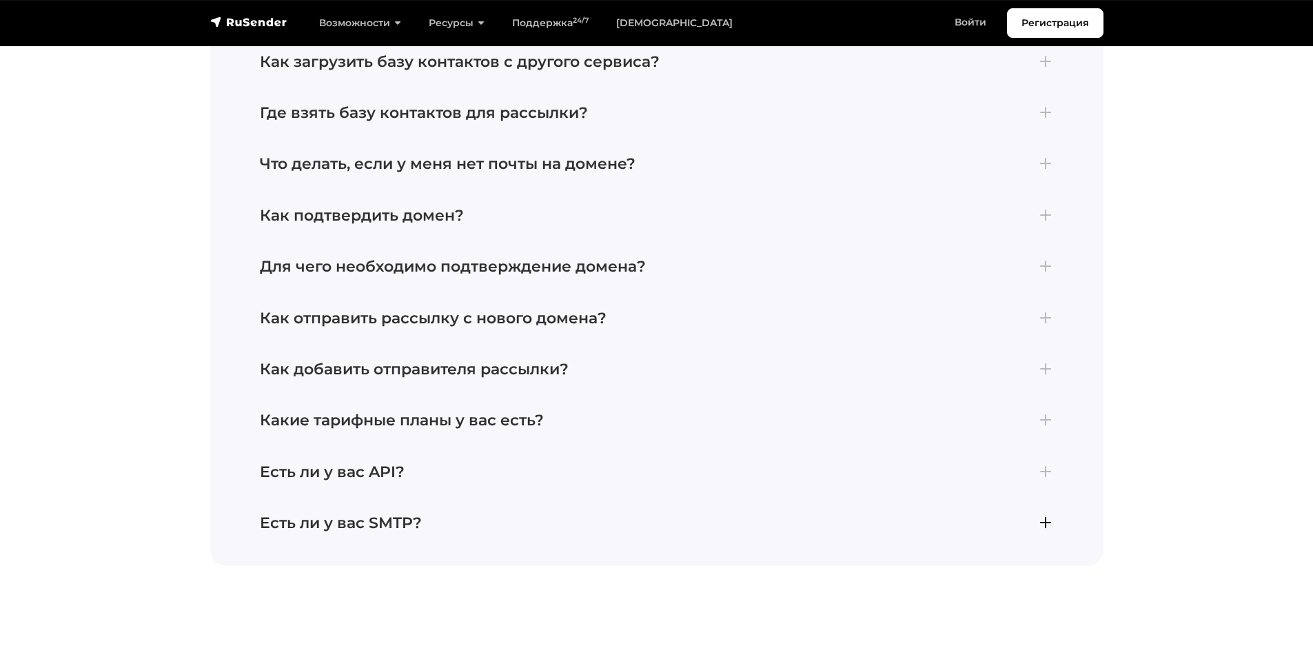
scroll to position [3401, 0]
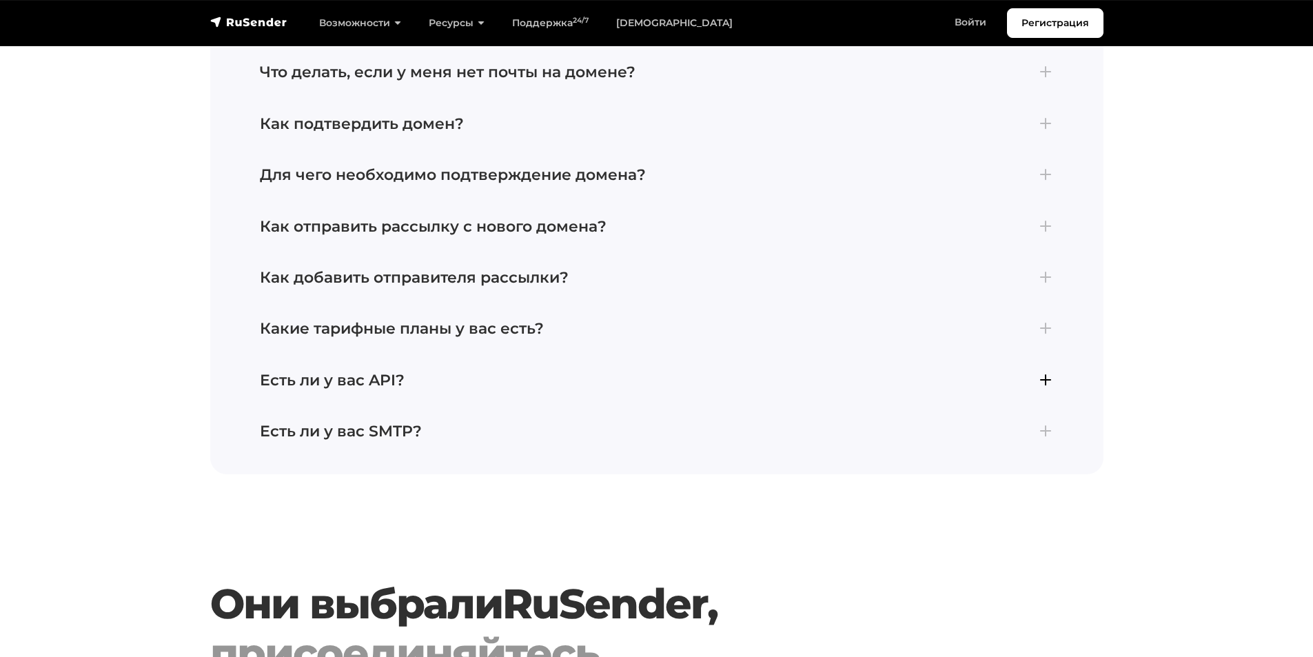
click at [368, 374] on h4 "Есть ли у вас API?" at bounding box center [657, 381] width 794 height 18
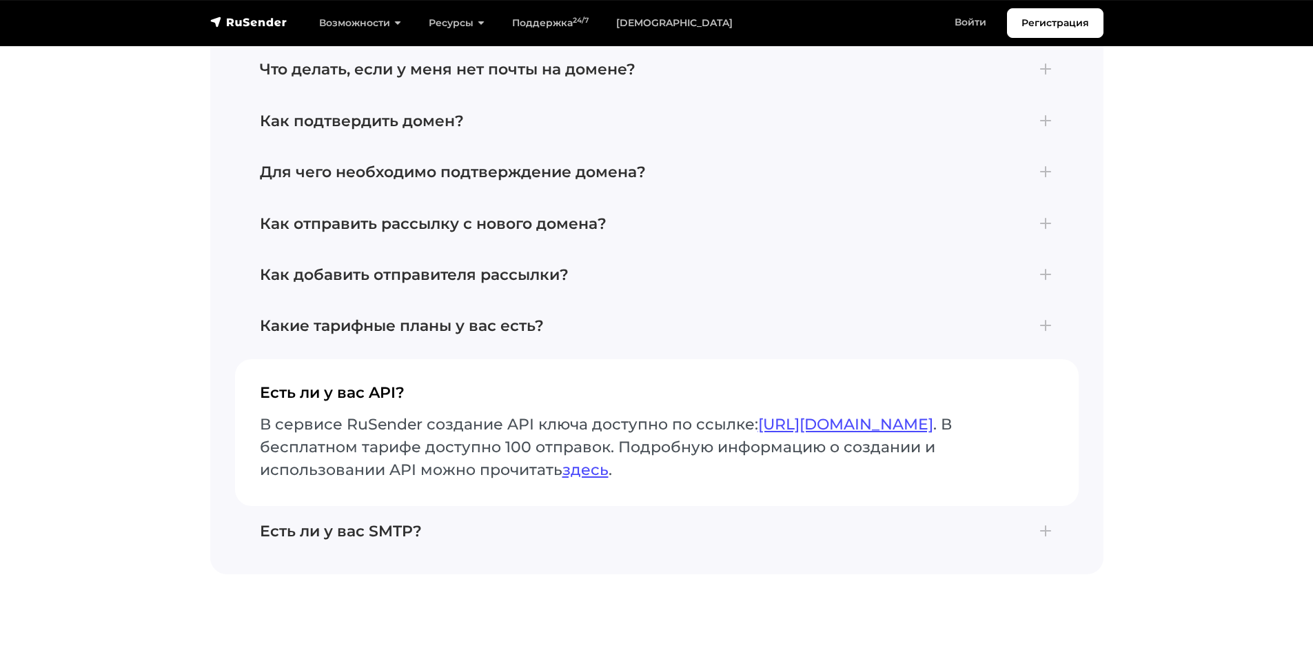
scroll to position [3298, 0]
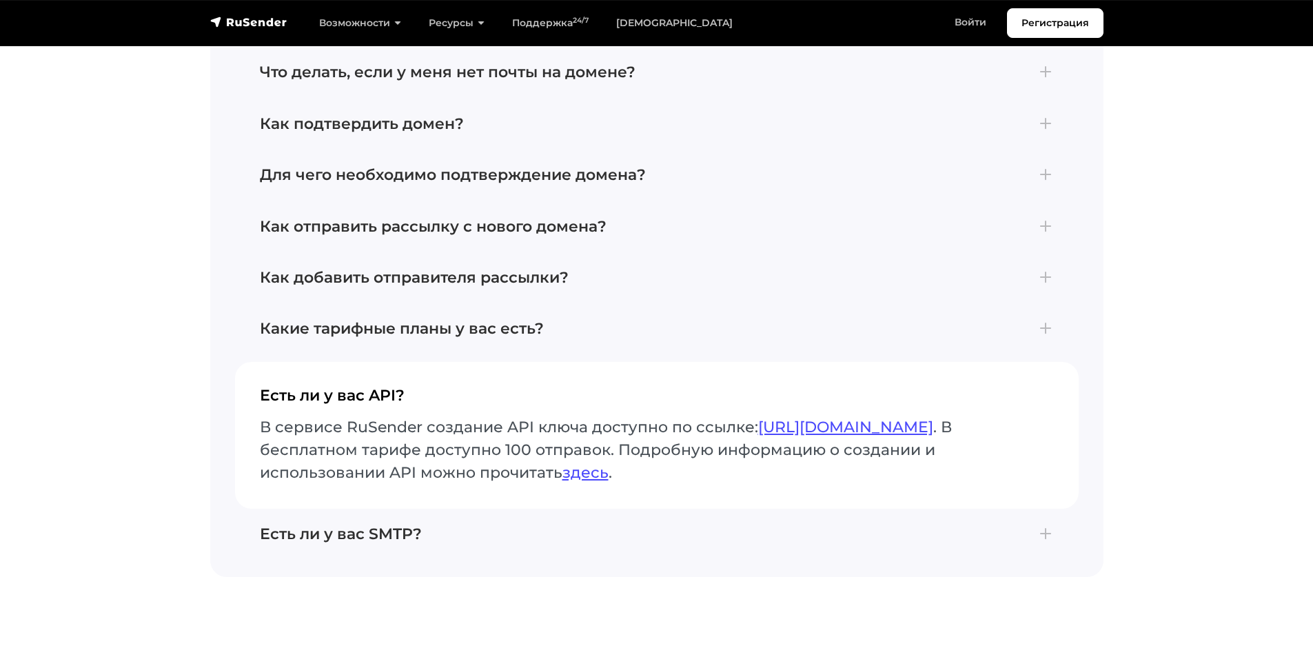
click at [366, 387] on h4 "Есть ли у вас API?" at bounding box center [657, 401] width 794 height 29
drag, startPoint x: 294, startPoint y: 418, endPoint x: 511, endPoint y: 418, distance: 217.2
click at [511, 418] on p "В сервисе RuSender создание API ключа доступно по ссылке: [URL][DOMAIN_NAME] . …" at bounding box center [657, 450] width 794 height 68
click at [321, 416] on p "В сервисе RuSender создание API ключа доступно по ссылке: [URL][DOMAIN_NAME] . …" at bounding box center [657, 450] width 794 height 68
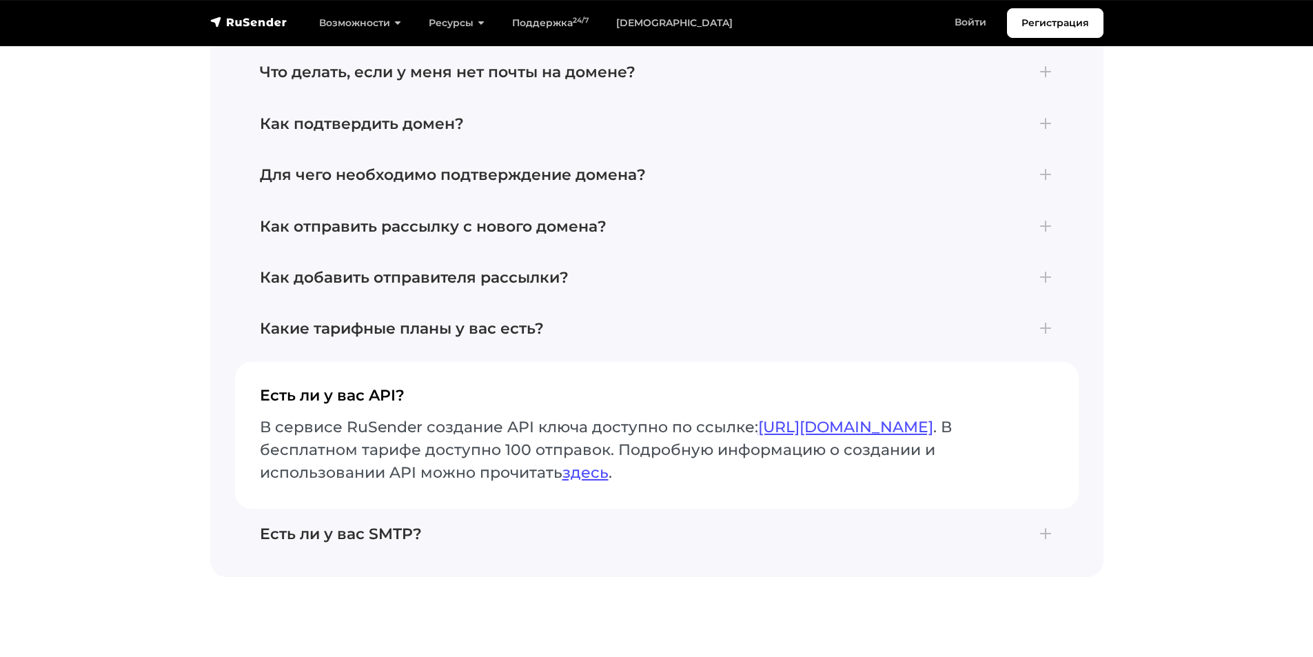
drag, startPoint x: 321, startPoint y: 416, endPoint x: 503, endPoint y: 428, distance: 182.4
click at [503, 428] on p "В сервисе RuSender создание API ключа доступно по ссылке: [URL][DOMAIN_NAME] . …" at bounding box center [657, 450] width 794 height 68
click at [356, 387] on h4 "Есть ли у вас API?" at bounding box center [657, 401] width 794 height 29
click at [347, 509] on button "Есть ли у вас SMTP? Да, мы предлагаем SMTP-сервис для отправки электронных писе…" at bounding box center [657, 534] width 844 height 51
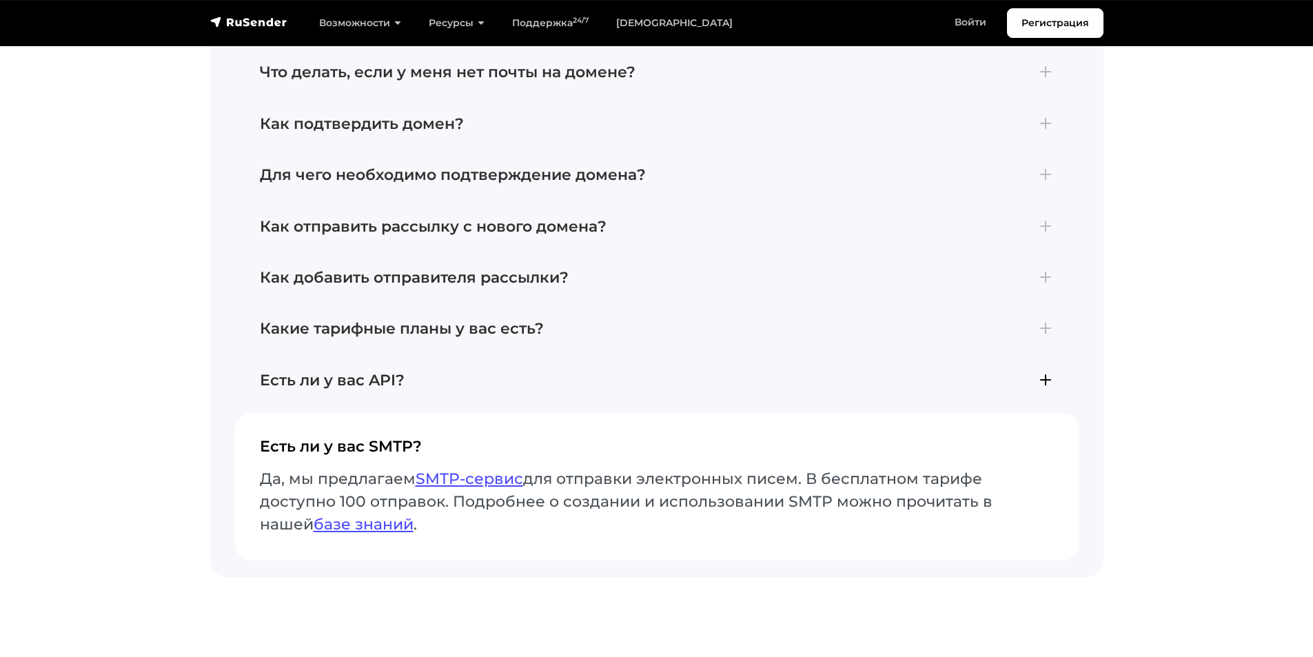
click at [300, 376] on button "Есть ли у вас API? В сервисе RuSender создание API ключа доступно по ссылке: [U…" at bounding box center [657, 380] width 844 height 51
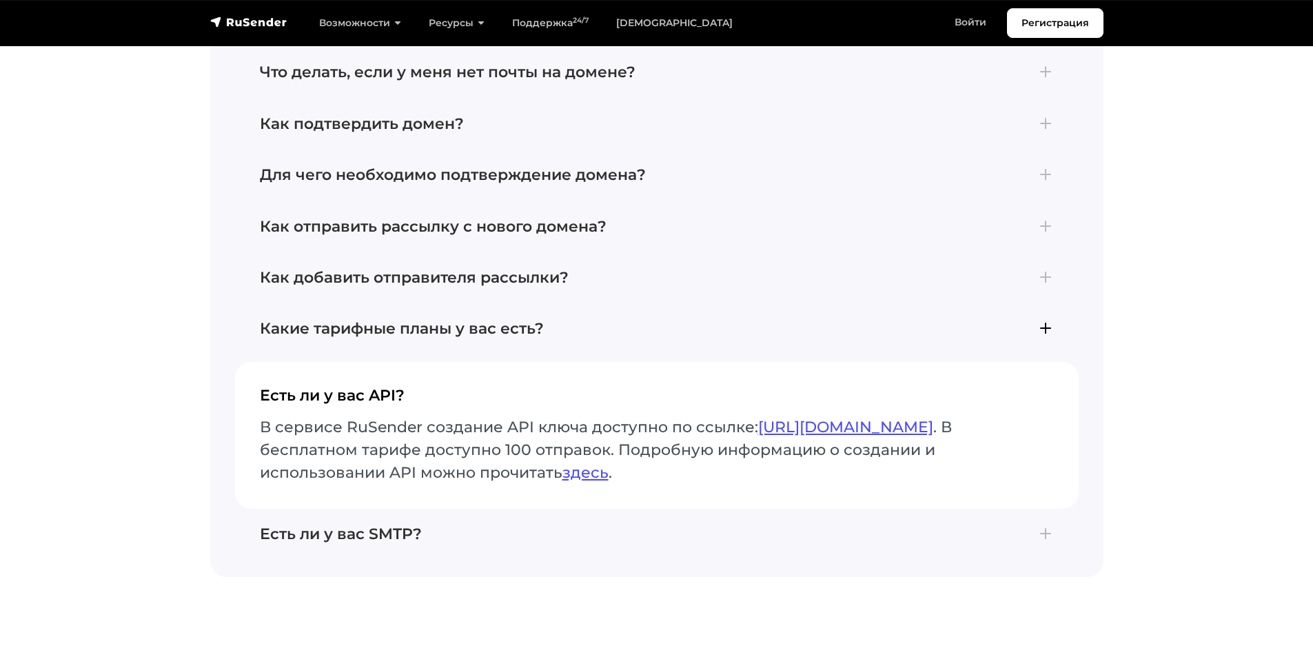
click at [343, 303] on button "Какие тарифные планы у вас есть? В сервисе RuSender доступно три тарифных плана…" at bounding box center [657, 328] width 844 height 51
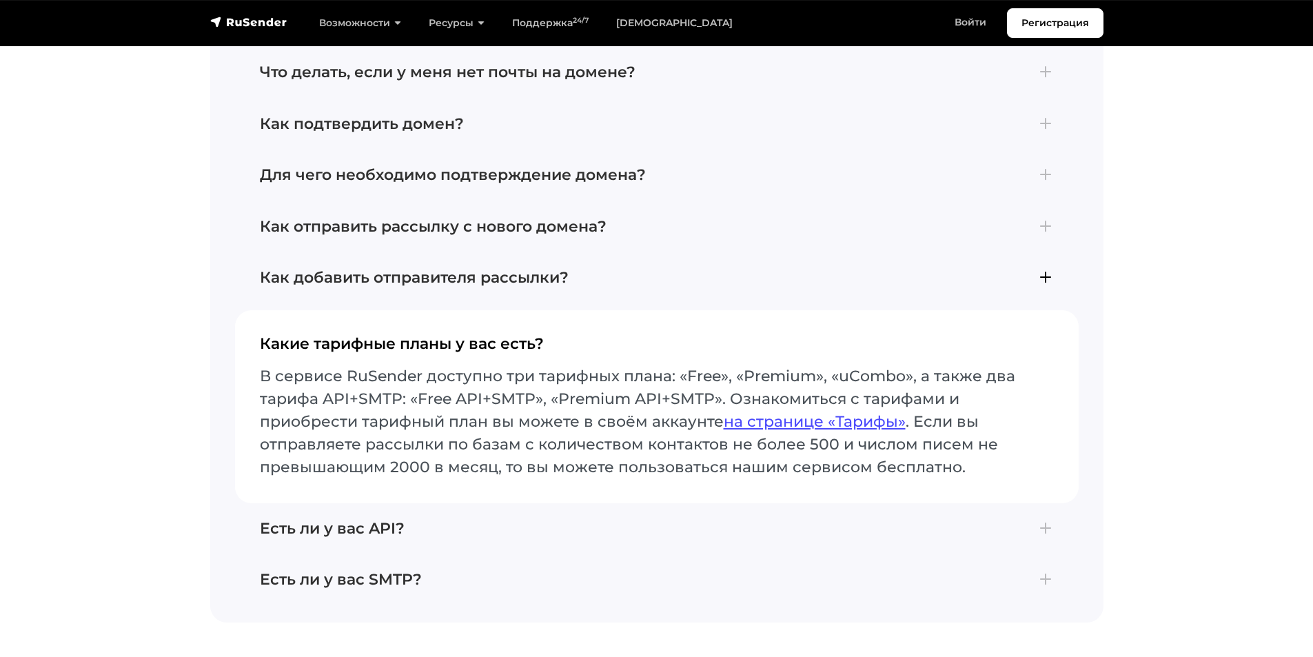
click at [354, 252] on button "Как добавить отправителя рассылки? По умолчанию после регистрации у вас уже ест…" at bounding box center [657, 277] width 844 height 51
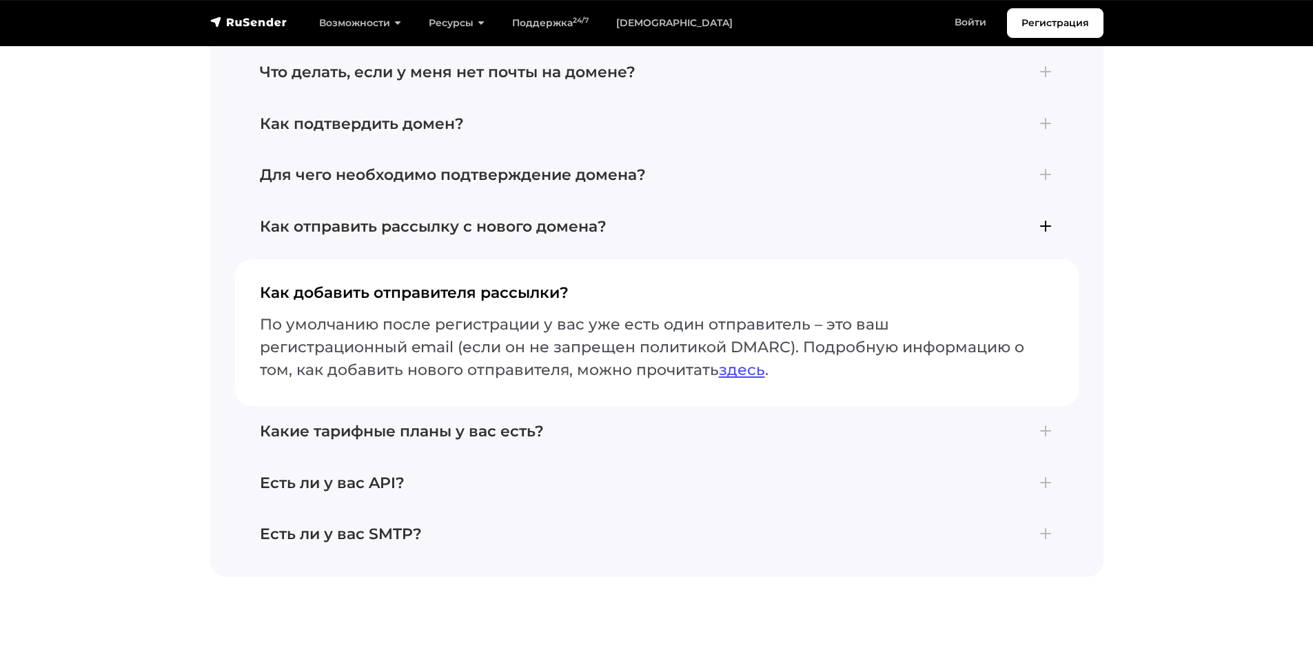
click at [356, 201] on button "Как отправить рассылку с нового домена? Если вы впервые создали почту на домене…" at bounding box center [657, 226] width 844 height 51
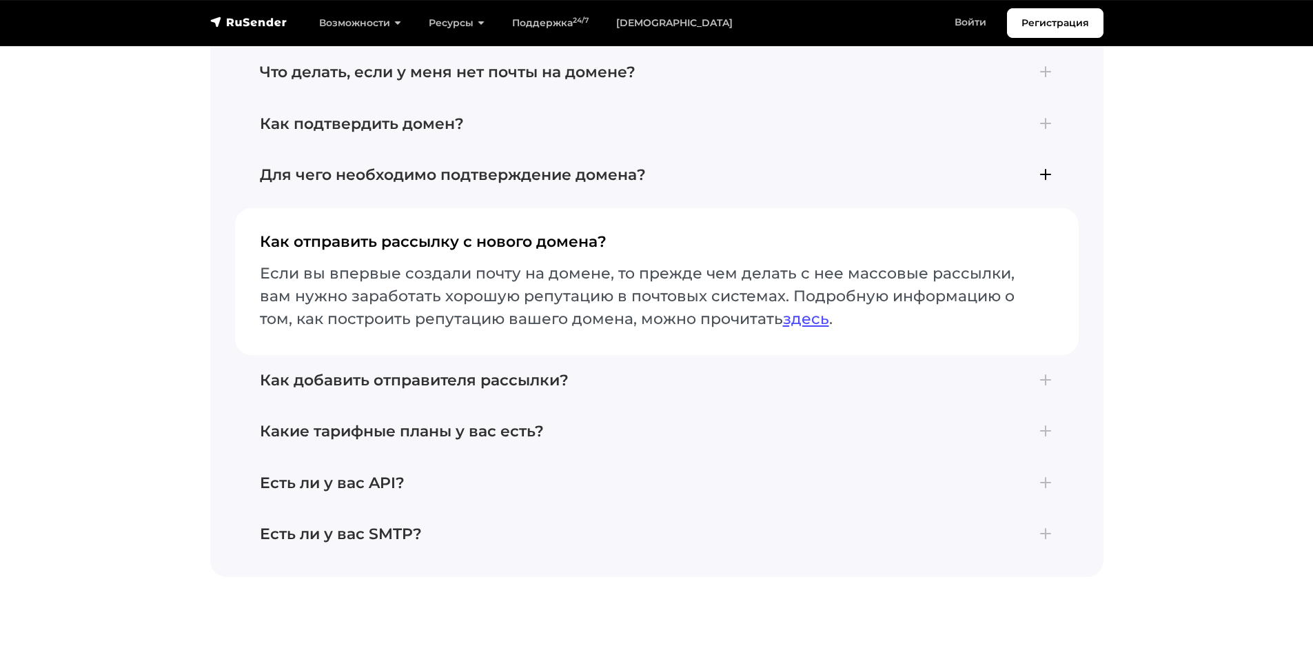
click at [356, 150] on button "Для чего необходимо подтверждение домена? Подтверждение домена является обязате…" at bounding box center [657, 175] width 844 height 51
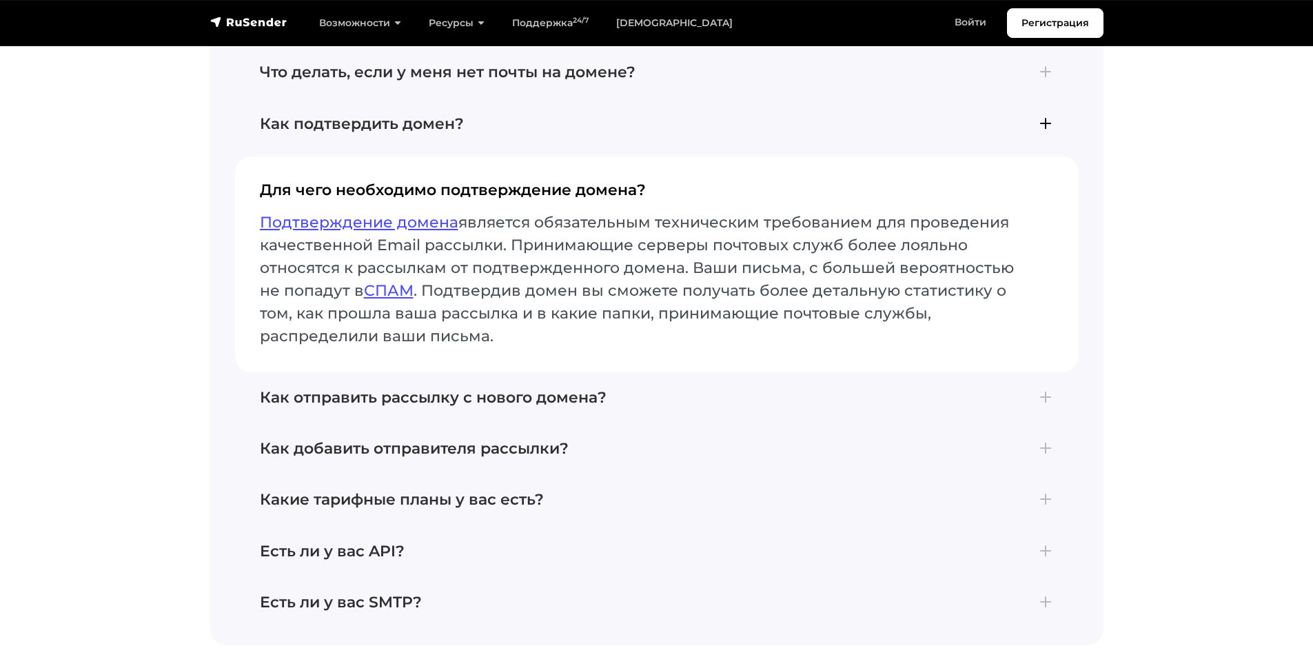
click at [352, 115] on h4 "Как подтвердить домен?" at bounding box center [657, 124] width 794 height 18
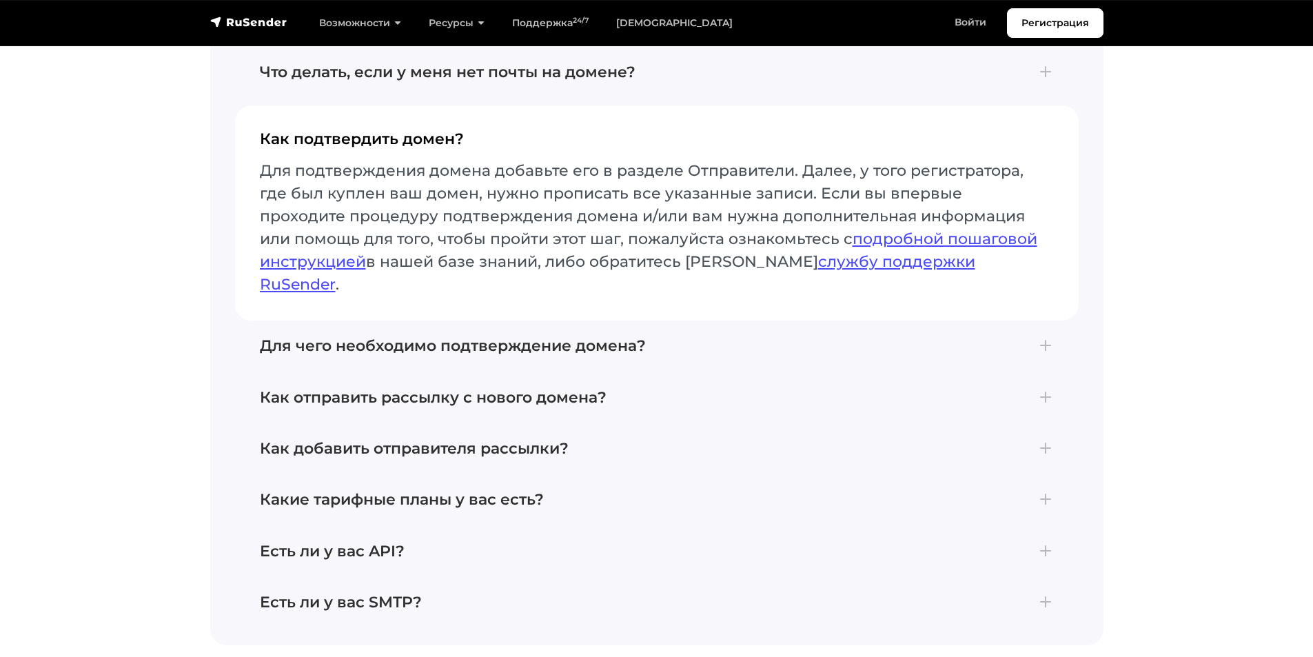
click at [639, 223] on p "Для подтверждения домена добавьте его в разделе Отправители. Далее, у того реги…" at bounding box center [657, 227] width 794 height 137
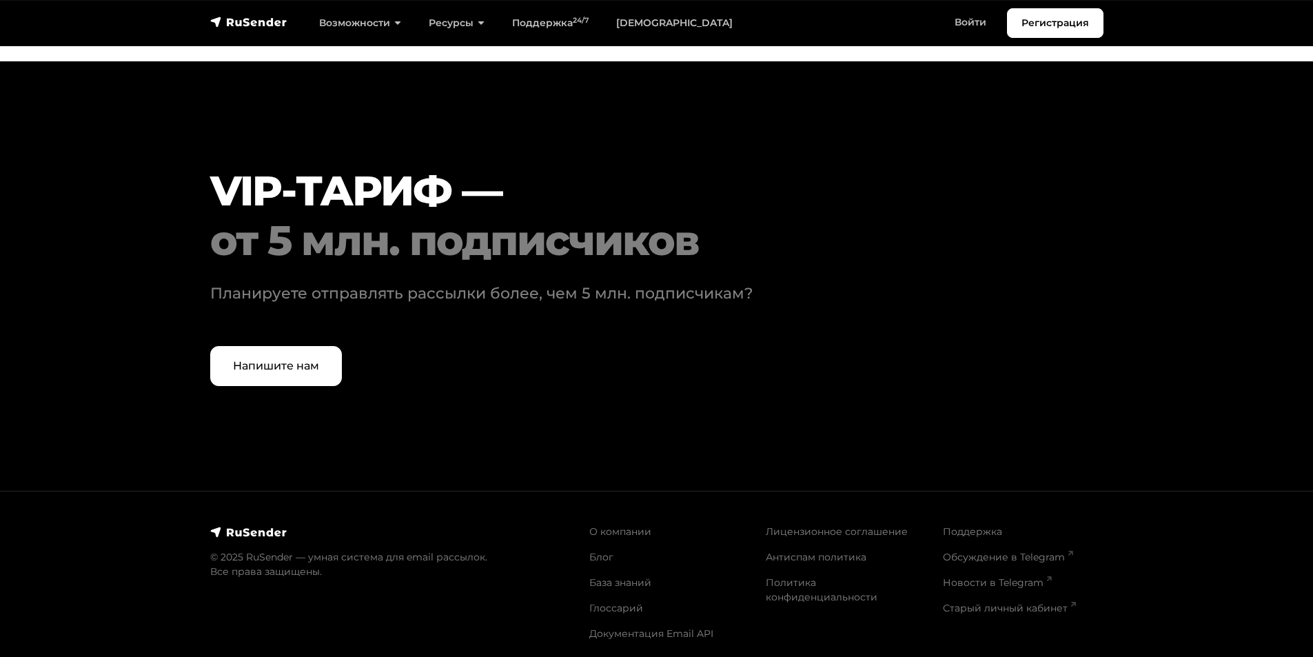
scroll to position [4208, 0]
